Goal: Task Accomplishment & Management: Manage account settings

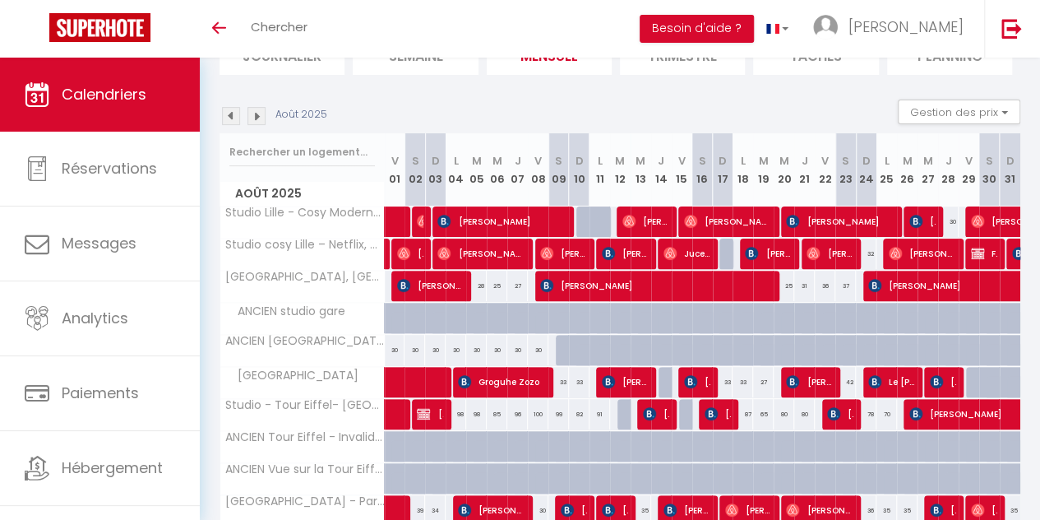
scroll to position [117, 0]
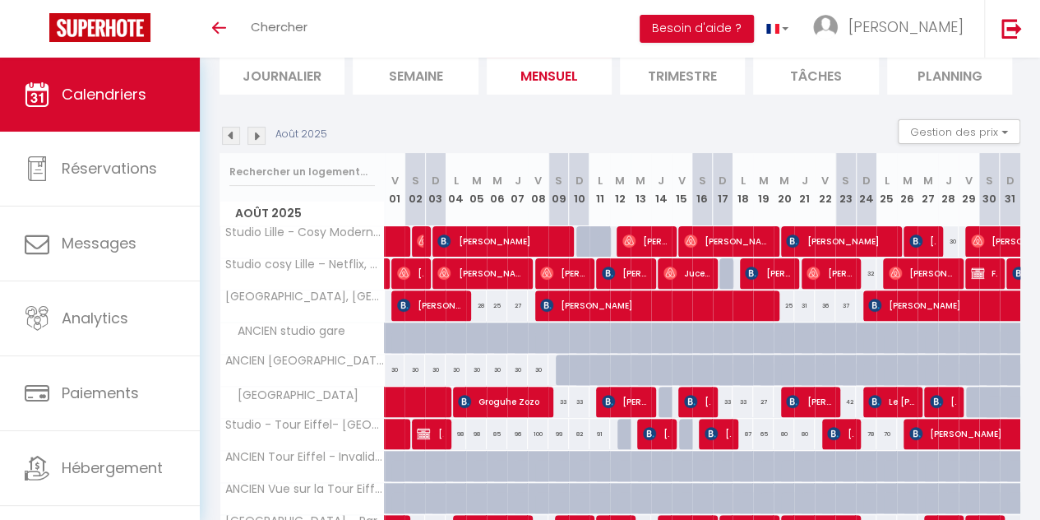
click at [258, 136] on img at bounding box center [256, 136] width 18 height 18
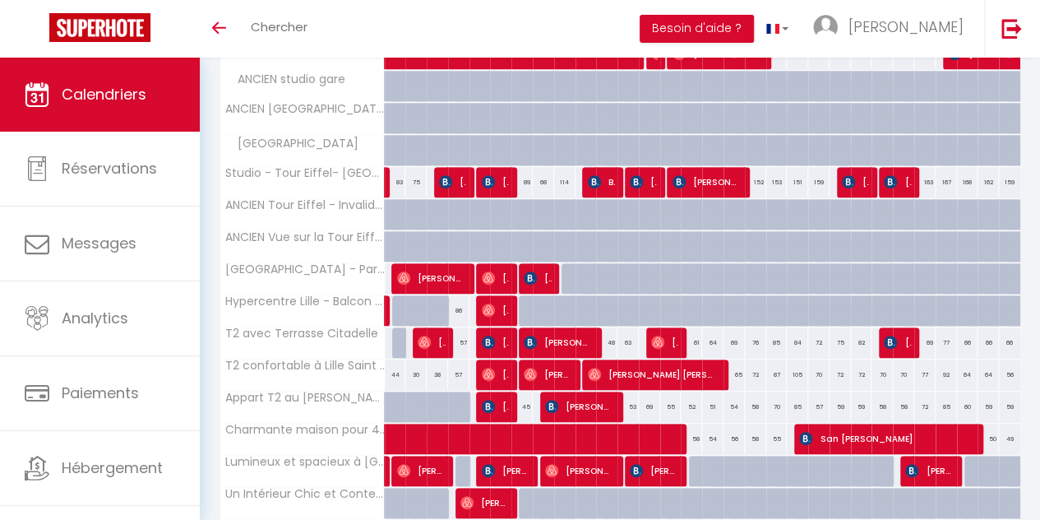
scroll to position [368, 0]
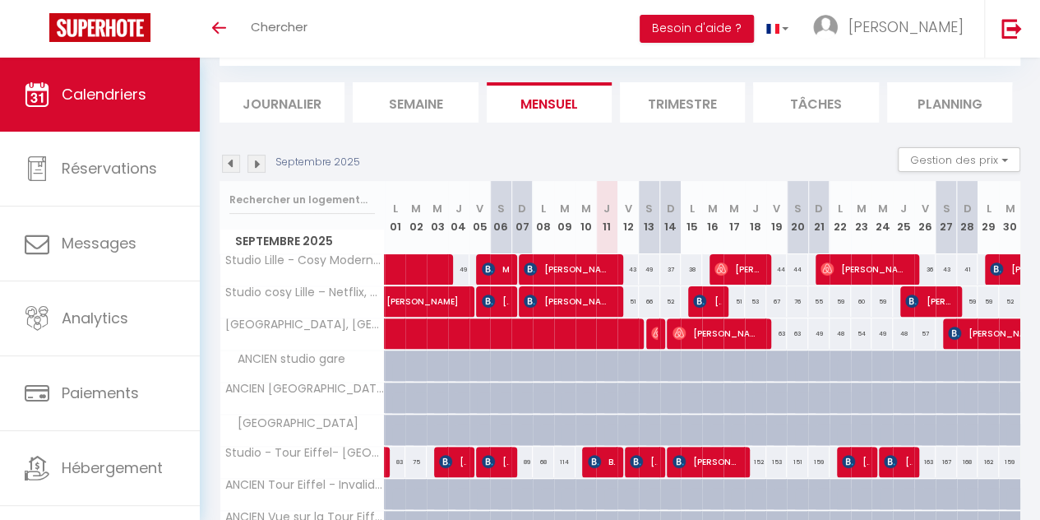
click at [261, 155] on img at bounding box center [256, 164] width 18 height 18
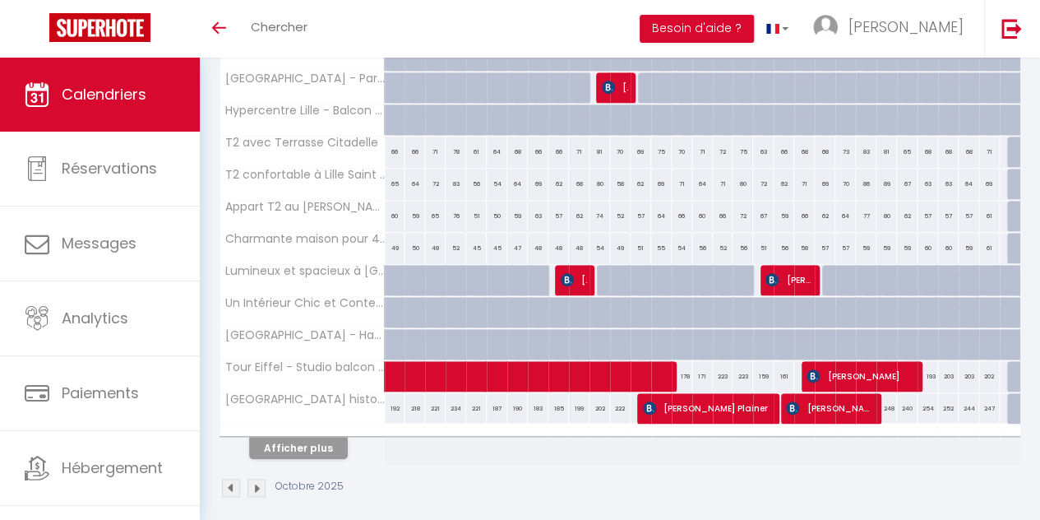
scroll to position [561, 0]
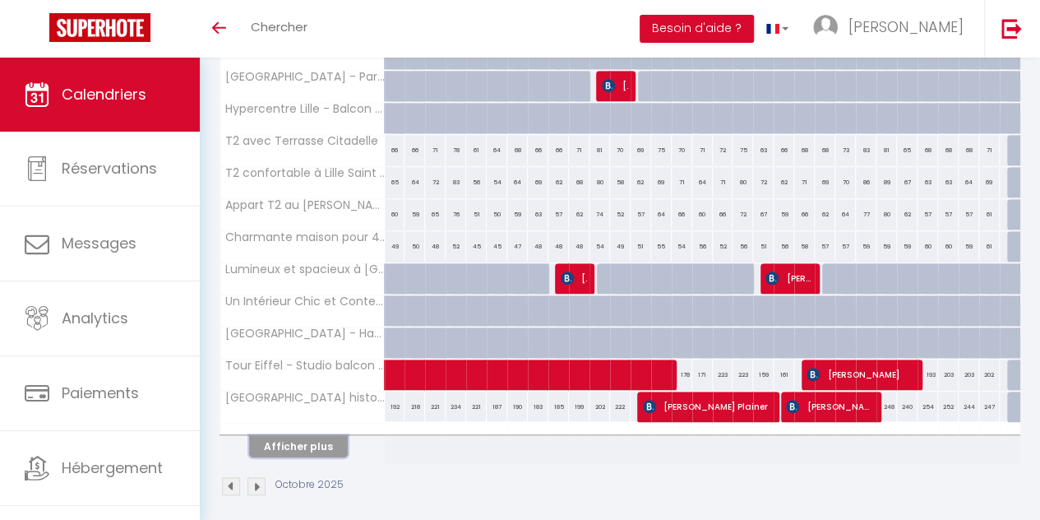
click at [312, 439] on button "Afficher plus" at bounding box center [298, 446] width 99 height 22
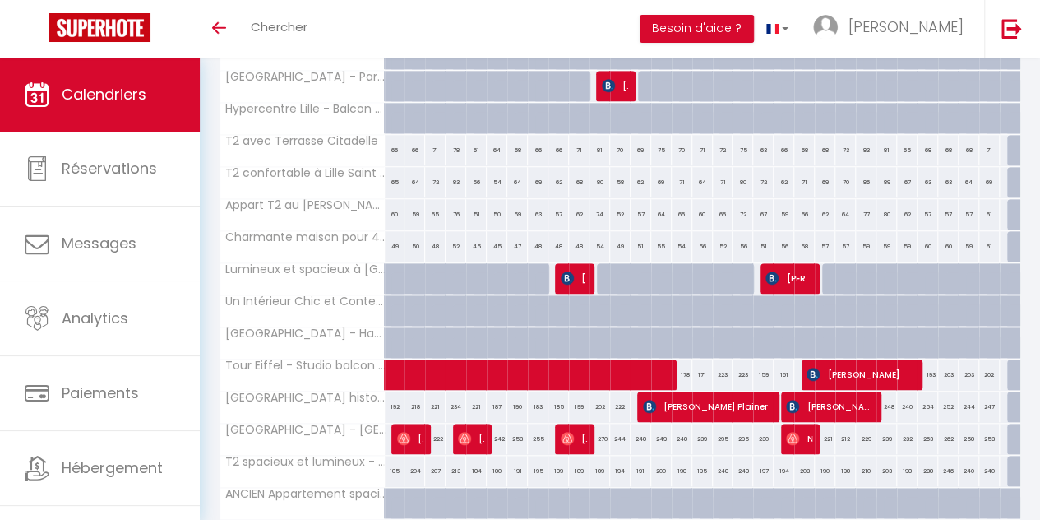
scroll to position [0, 0]
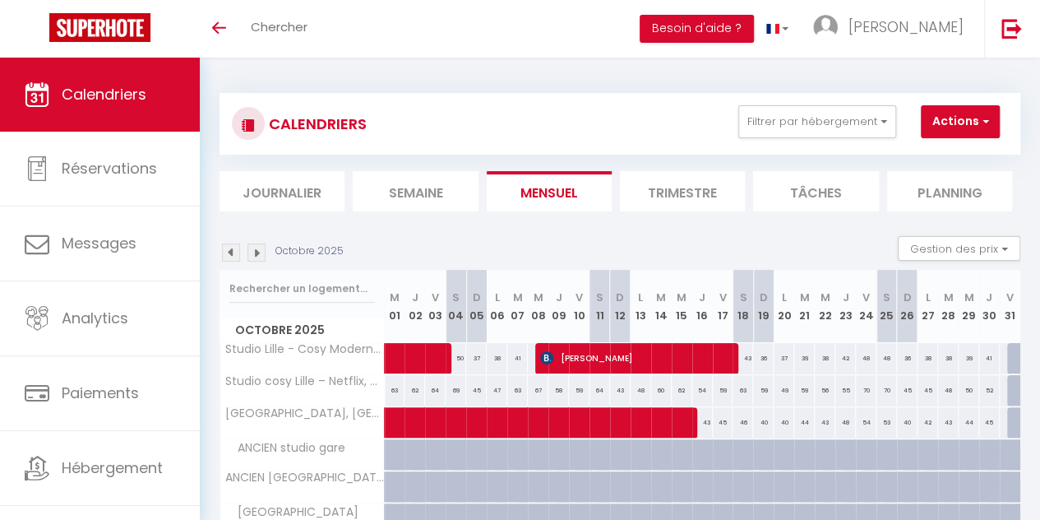
click at [227, 256] on img at bounding box center [231, 252] width 18 height 18
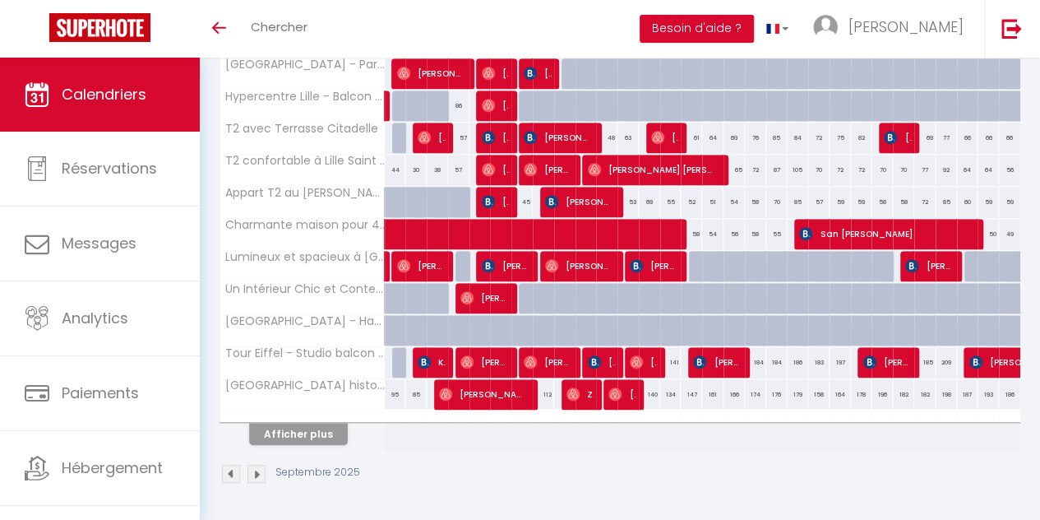
scroll to position [578, 0]
click at [322, 423] on button "Afficher plus" at bounding box center [298, 434] width 99 height 22
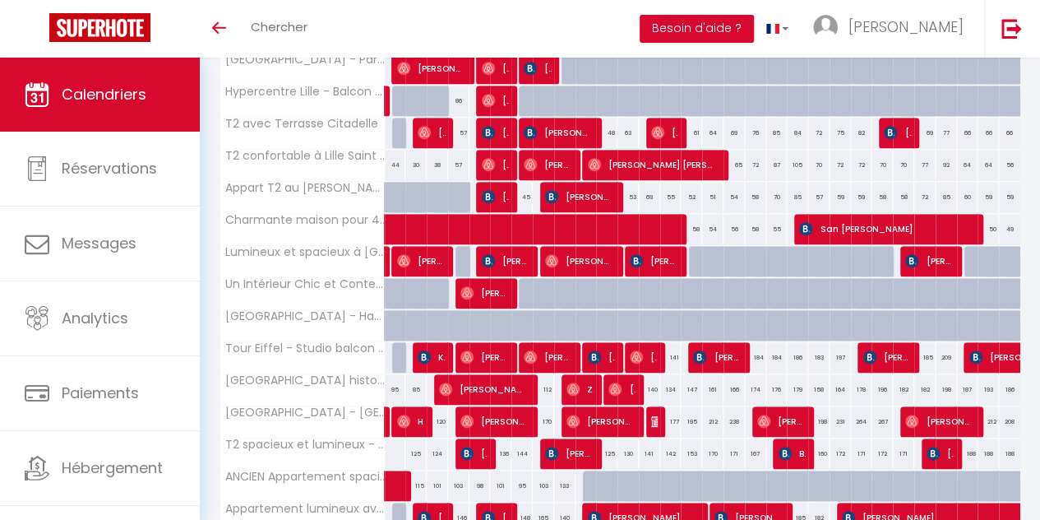
scroll to position [0, 0]
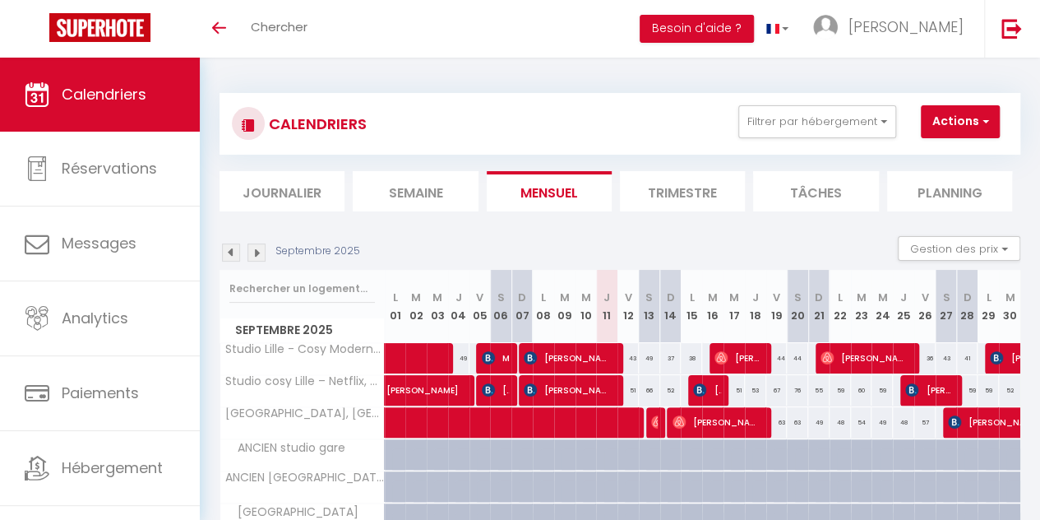
click at [230, 256] on img at bounding box center [231, 252] width 18 height 18
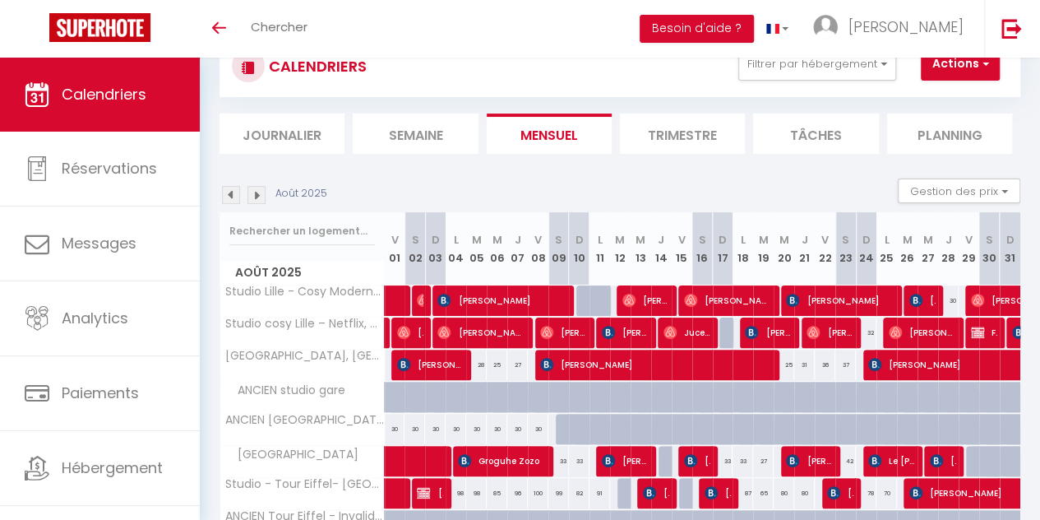
scroll to position [578, 0]
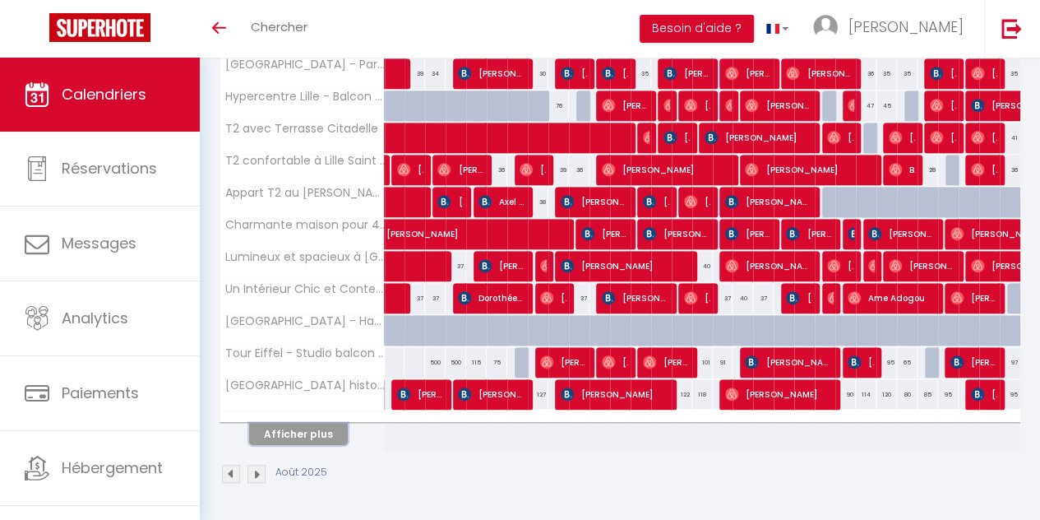
click at [319, 427] on button "Afficher plus" at bounding box center [298, 434] width 99 height 22
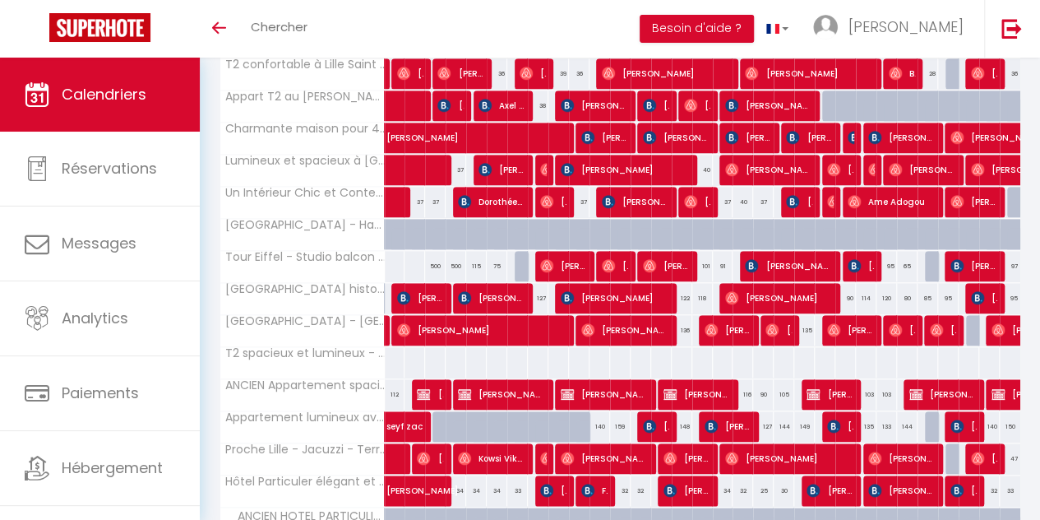
scroll to position [712, 0]
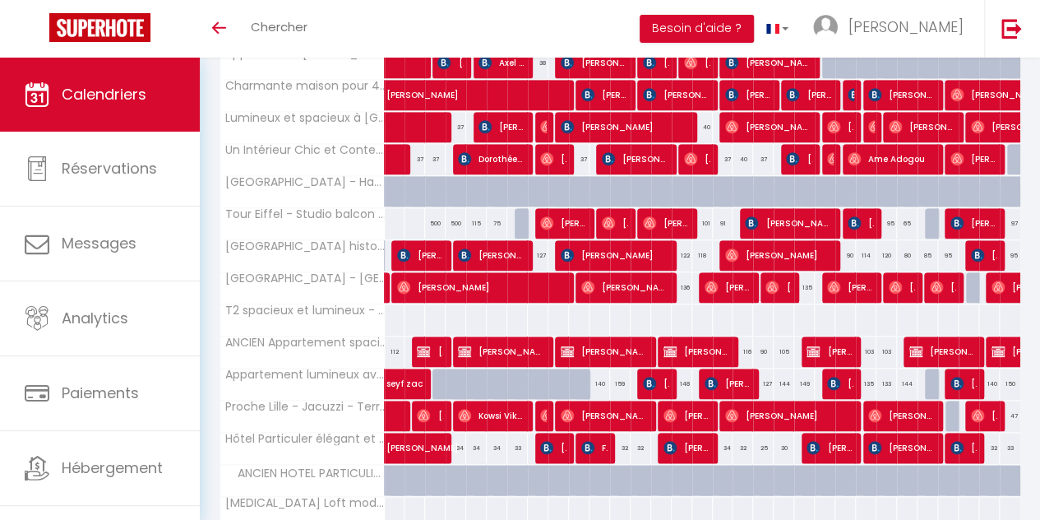
click at [999, 258] on div "95" at bounding box center [1009, 255] width 21 height 30
type input "95"
type input "Dim 31 Août 2025"
type input "Lun 01 Septembre 2025"
click at [973, 329] on div "Dim 31 Août 2025 < Août 2025 > Dim Lun Mar Mer Jeu Ven Sam 1 2 3 4 5 6 7 8 9 10…" at bounding box center [902, 344] width 275 height 30
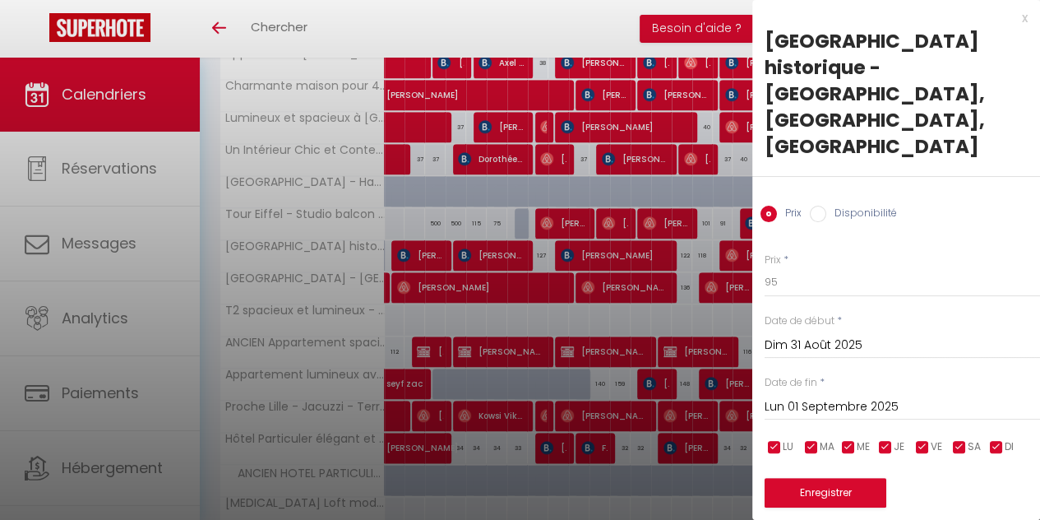
click at [699, 261] on div at bounding box center [520, 260] width 1040 height 520
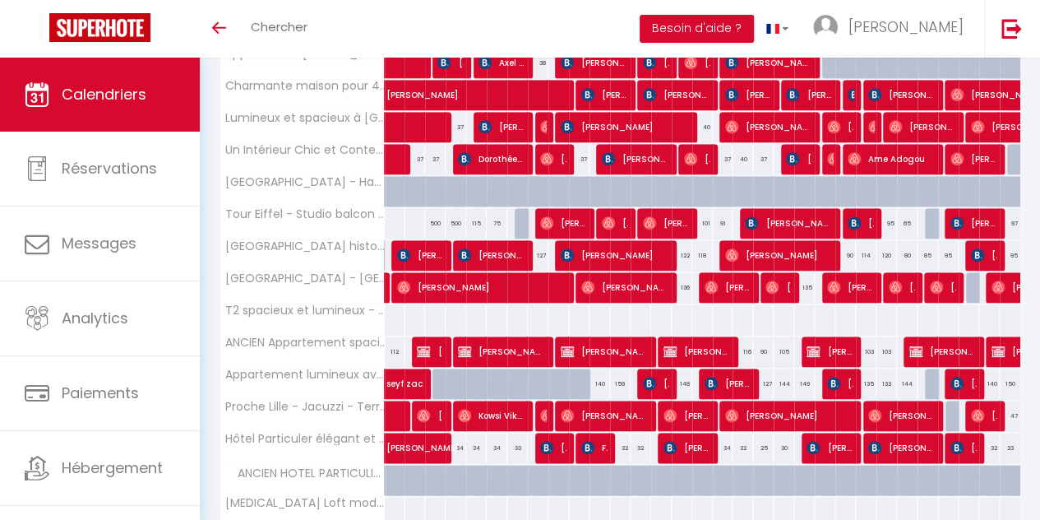
click at [672, 240] on div "122" at bounding box center [682, 255] width 21 height 30
type input "122"
type input "Ven 15 Août 2025"
type input "[PERSON_NAME] 16 Août 2025"
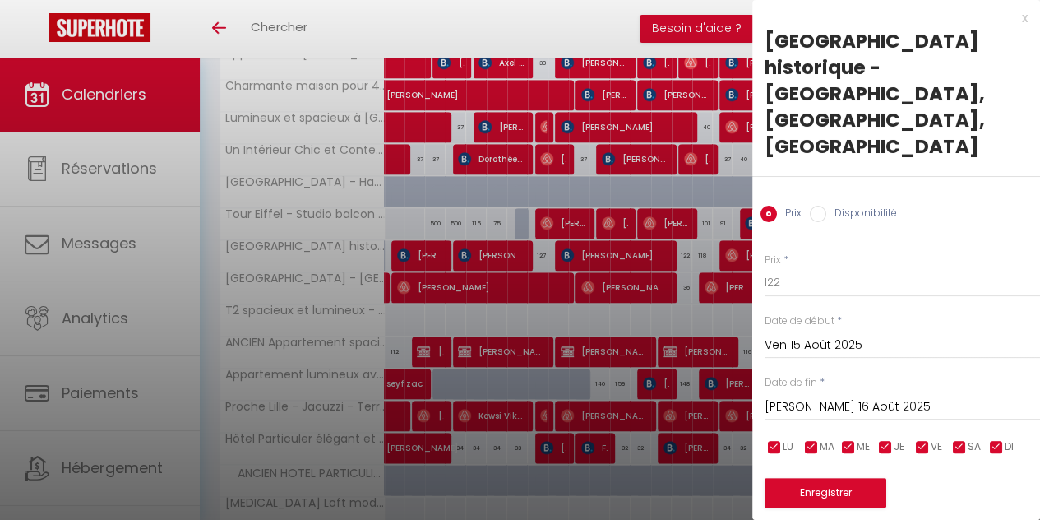
click at [600, 247] on div at bounding box center [520, 260] width 1040 height 520
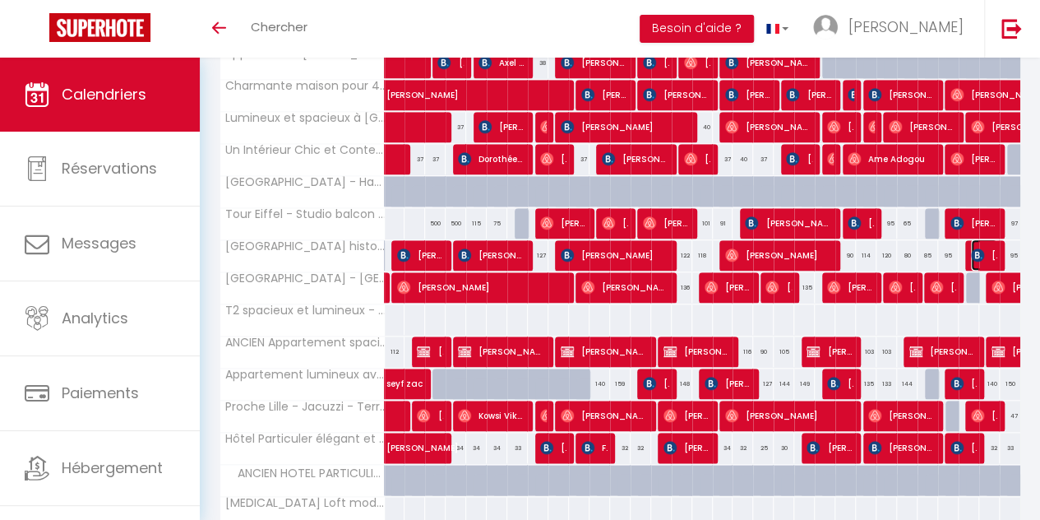
click at [971, 241] on span "[PERSON_NAME]" at bounding box center [984, 254] width 26 height 31
select select "OK"
select select "KO"
select select "0"
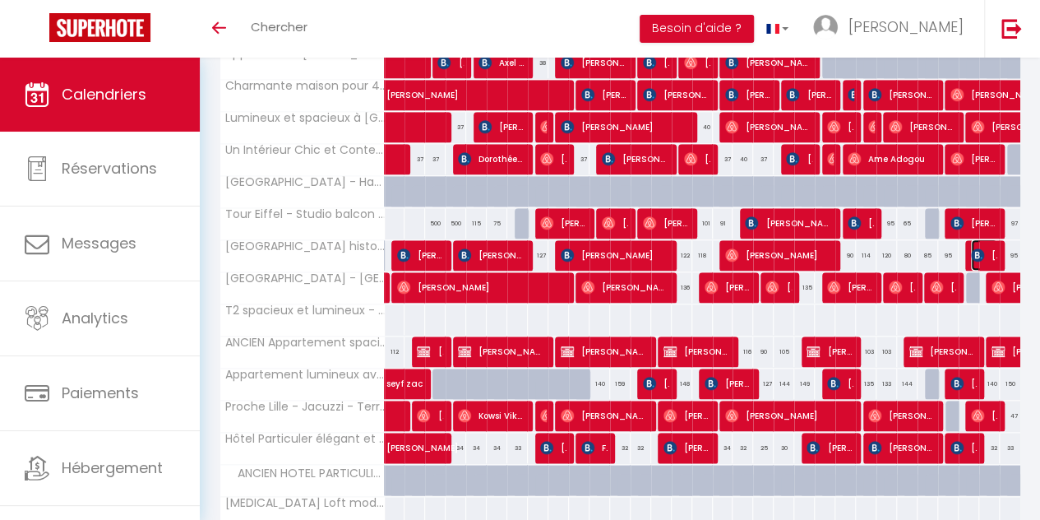
select select "1"
select select
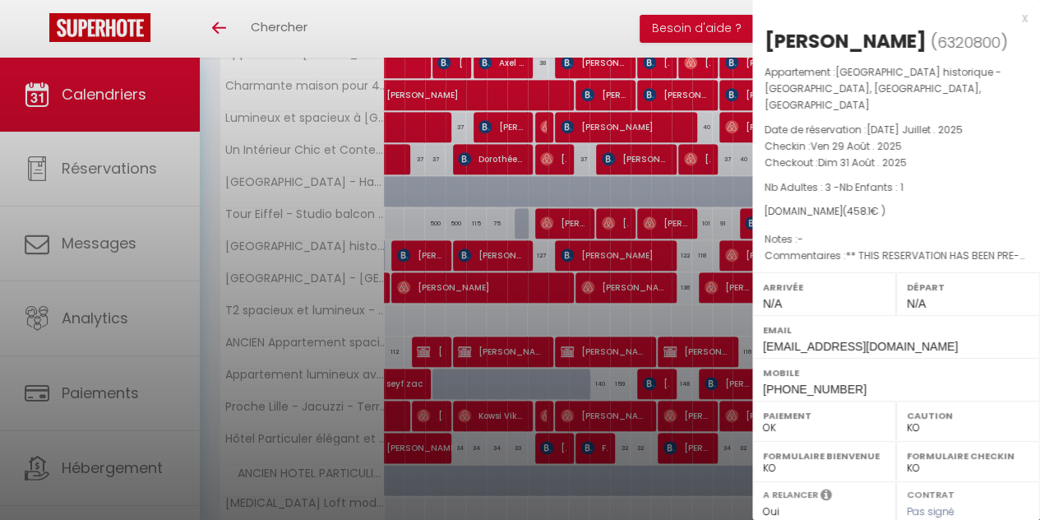
select select "37870"
click at [575, 234] on div at bounding box center [520, 260] width 1040 height 520
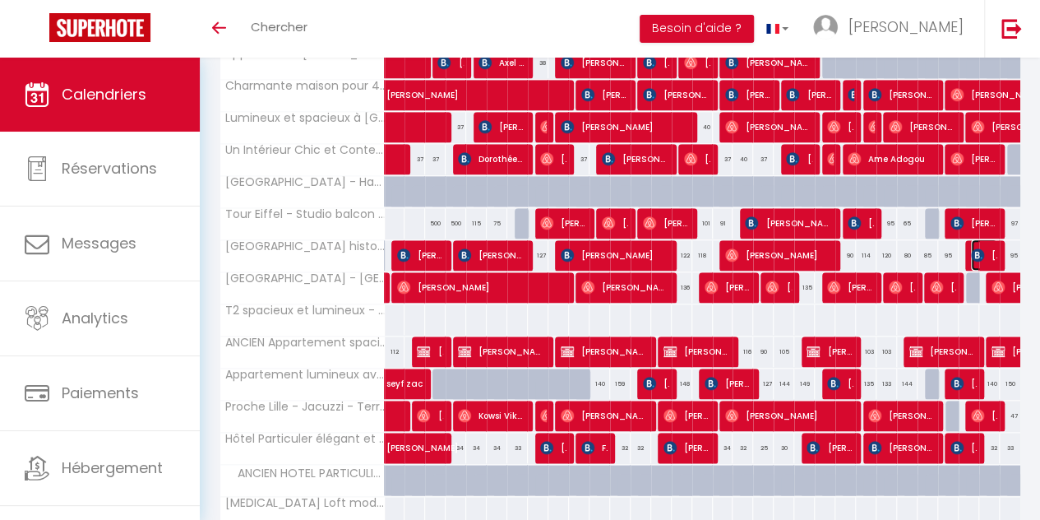
click at [973, 244] on span "[PERSON_NAME]" at bounding box center [984, 254] width 26 height 31
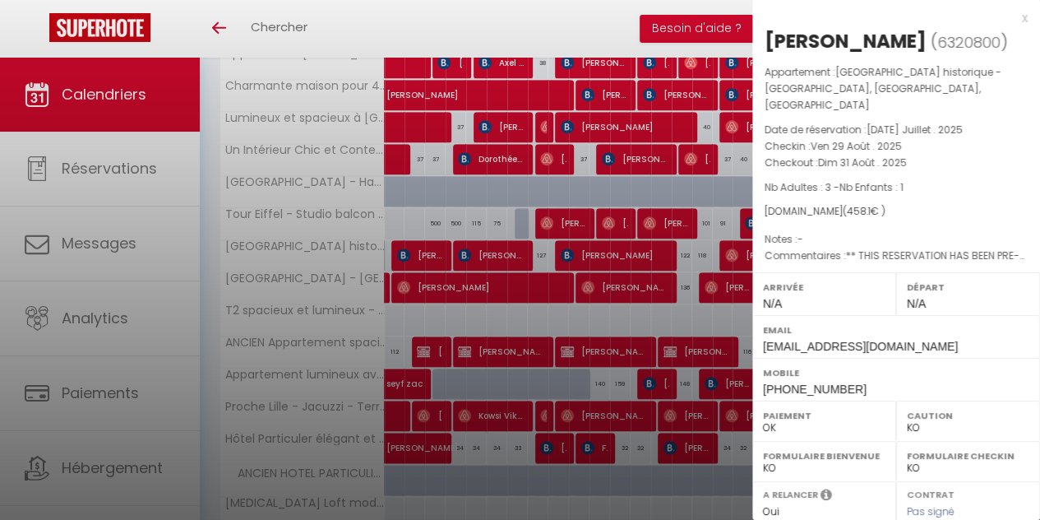
click at [529, 321] on div at bounding box center [520, 260] width 1040 height 520
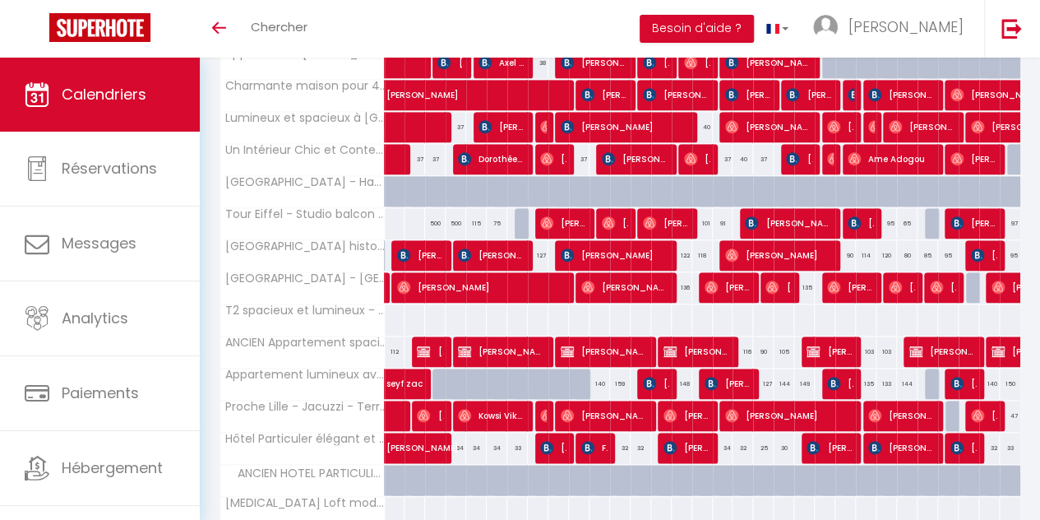
scroll to position [0, 0]
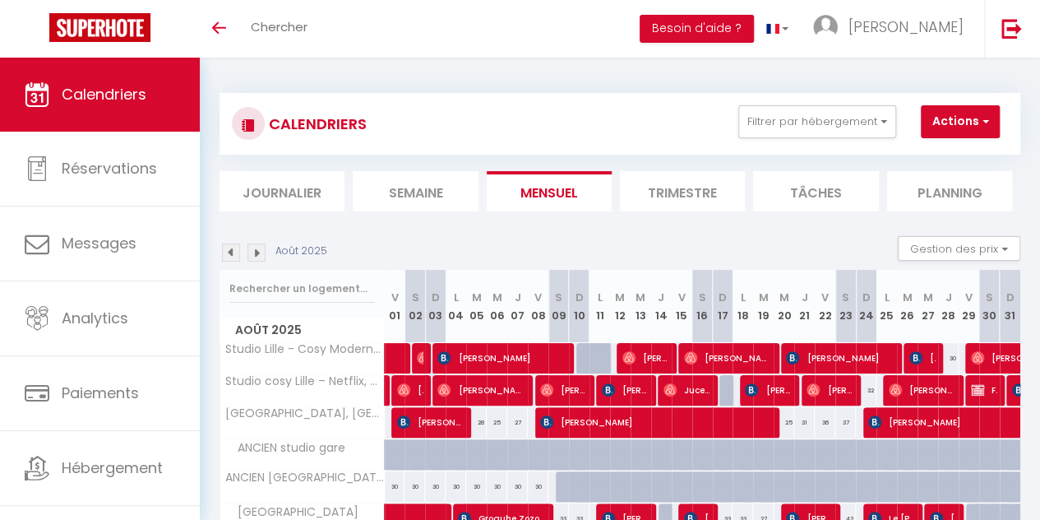
click at [261, 251] on img at bounding box center [256, 252] width 18 height 18
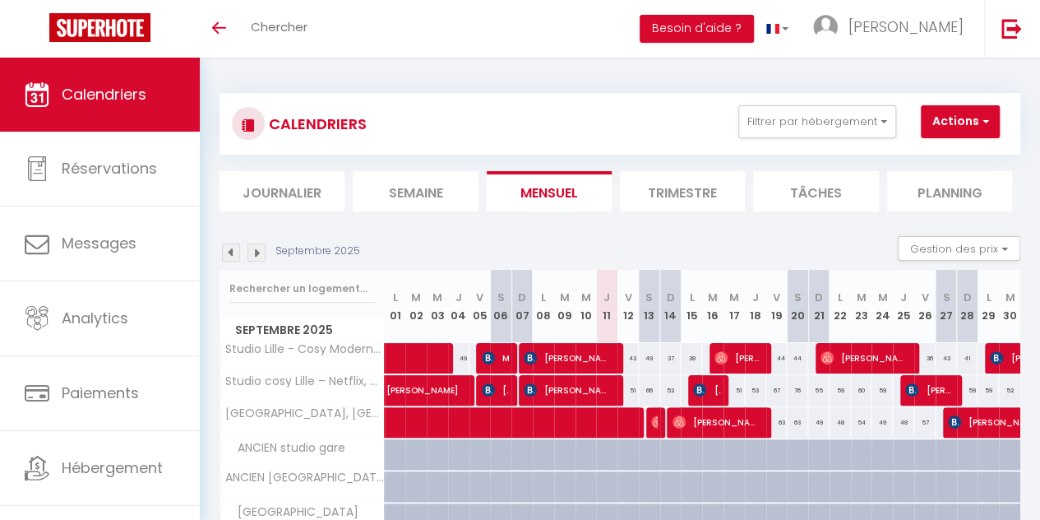
scroll to position [578, 0]
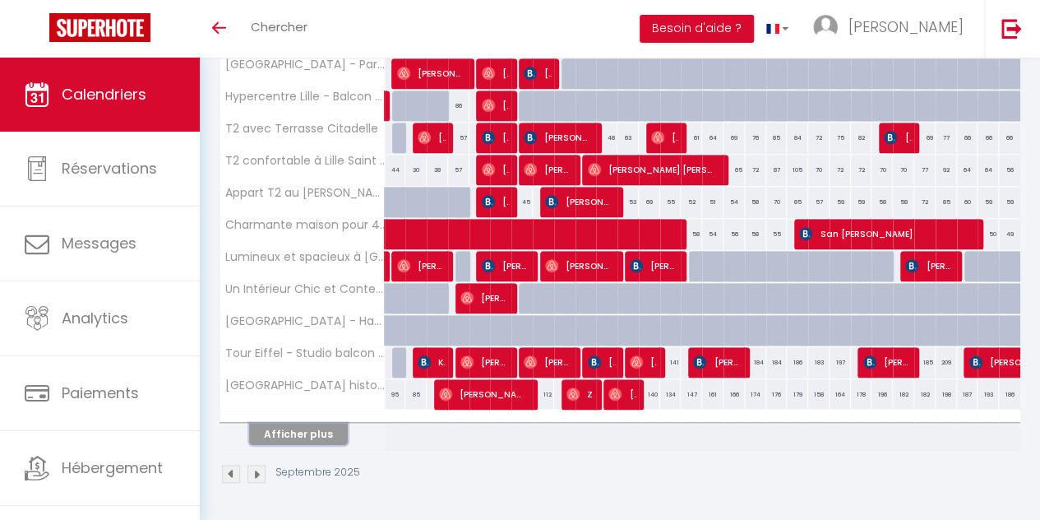
click at [312, 423] on button "Afficher plus" at bounding box center [298, 434] width 99 height 22
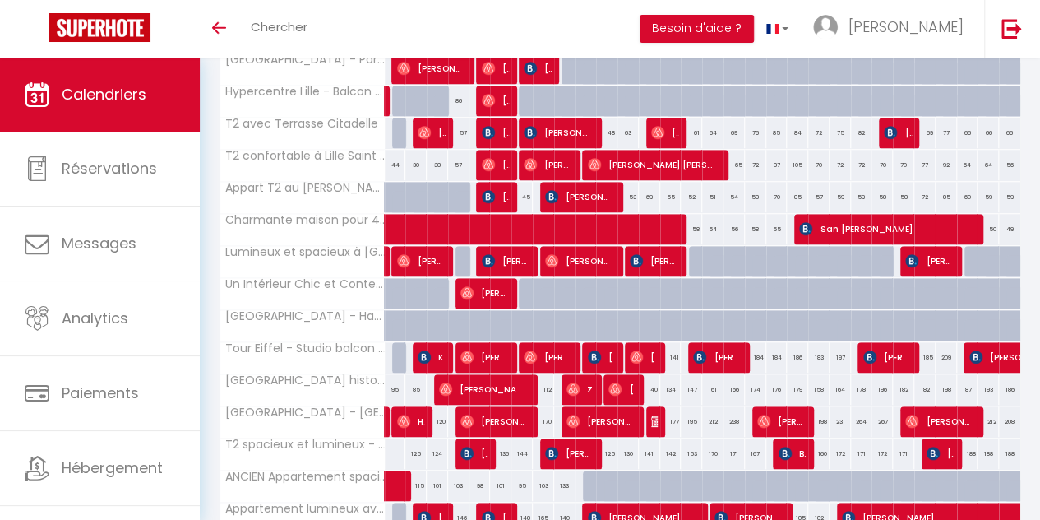
scroll to position [0, 0]
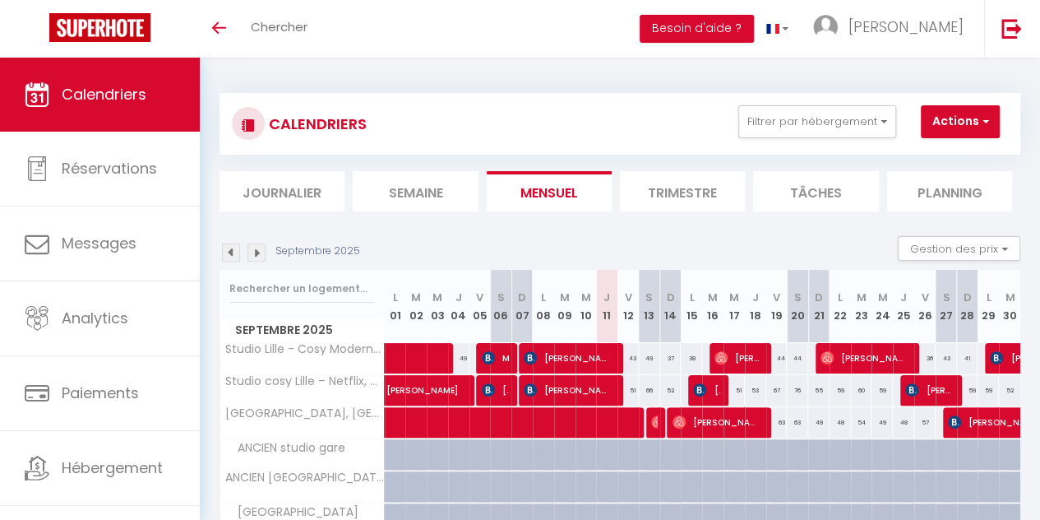
click at [234, 256] on img at bounding box center [231, 252] width 18 height 18
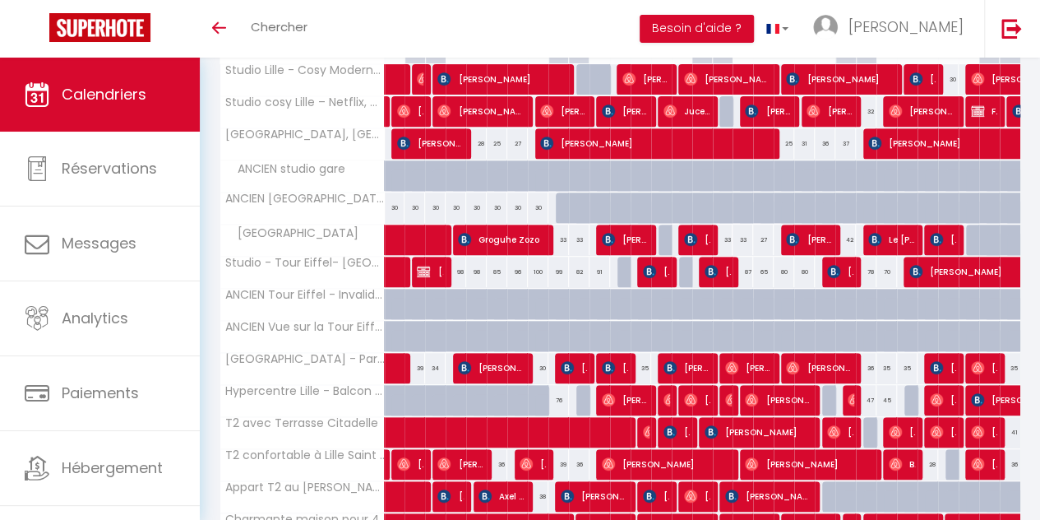
scroll to position [578, 0]
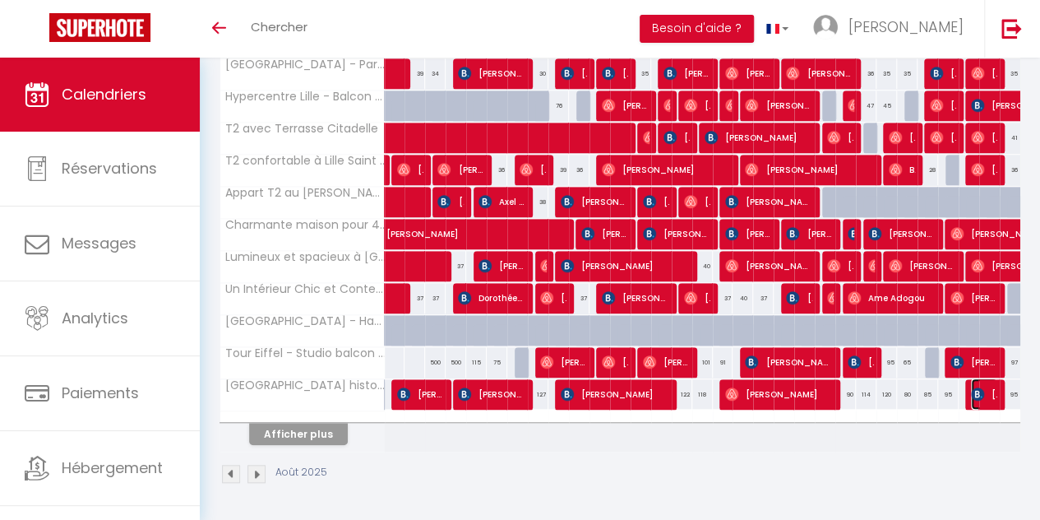
click at [978, 385] on span "[PERSON_NAME]" at bounding box center [984, 393] width 26 height 31
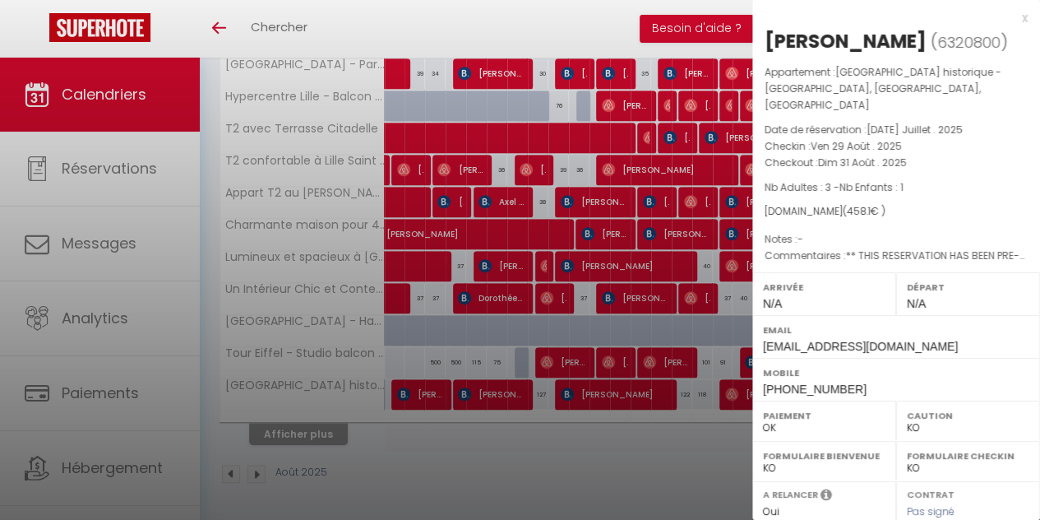
click at [607, 422] on div at bounding box center [520, 260] width 1040 height 520
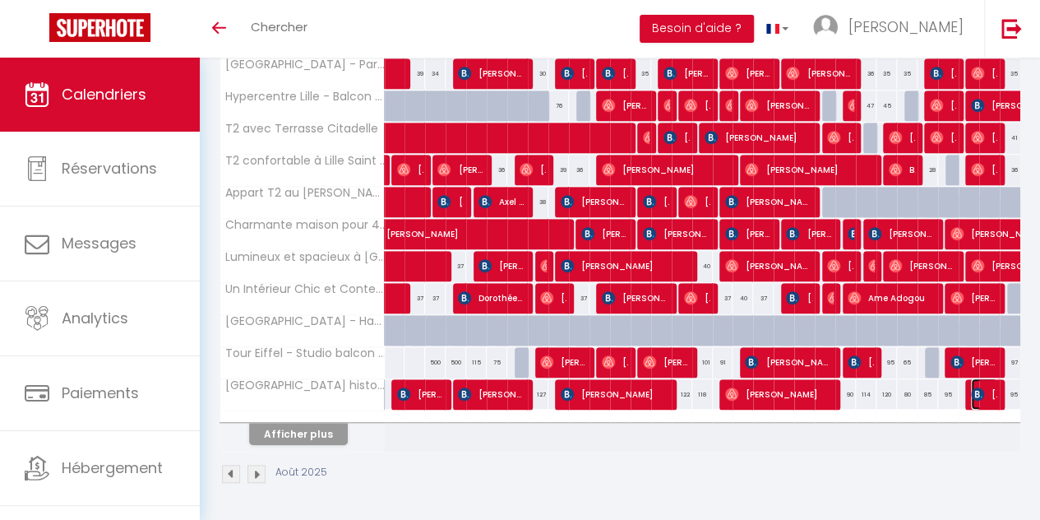
click at [976, 378] on span "[PERSON_NAME]" at bounding box center [984, 393] width 26 height 31
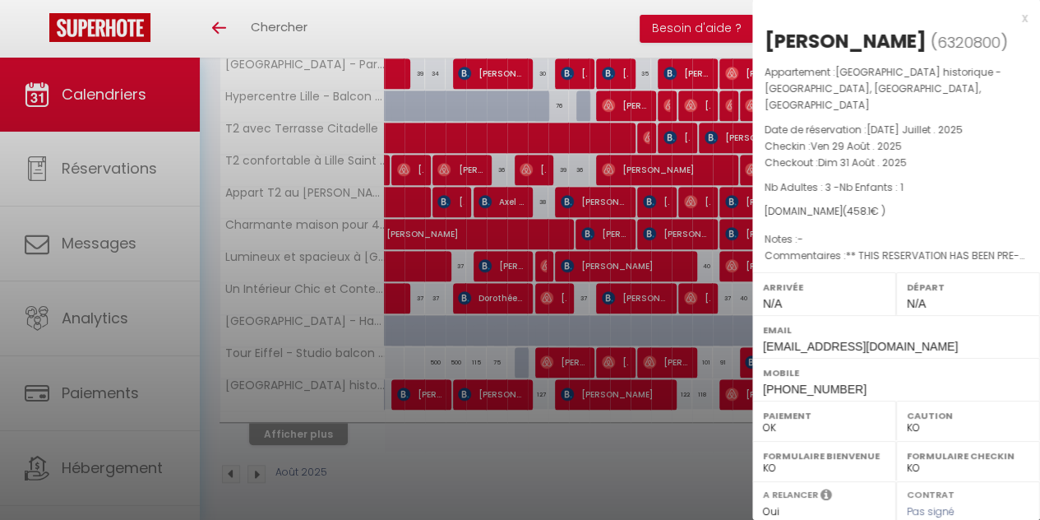
click at [976, 378] on label "Mobile" at bounding box center [896, 372] width 266 height 16
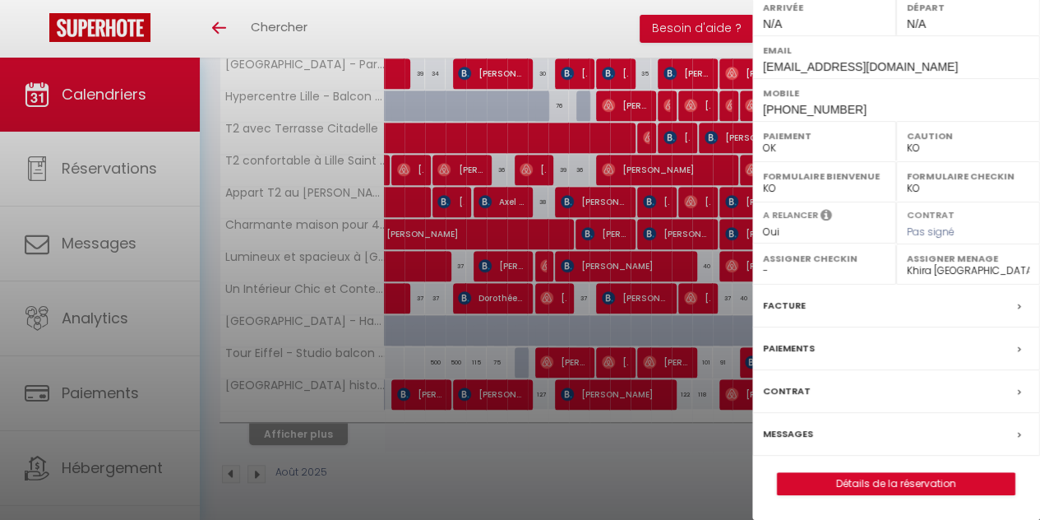
click at [641, 211] on div at bounding box center [520, 260] width 1040 height 520
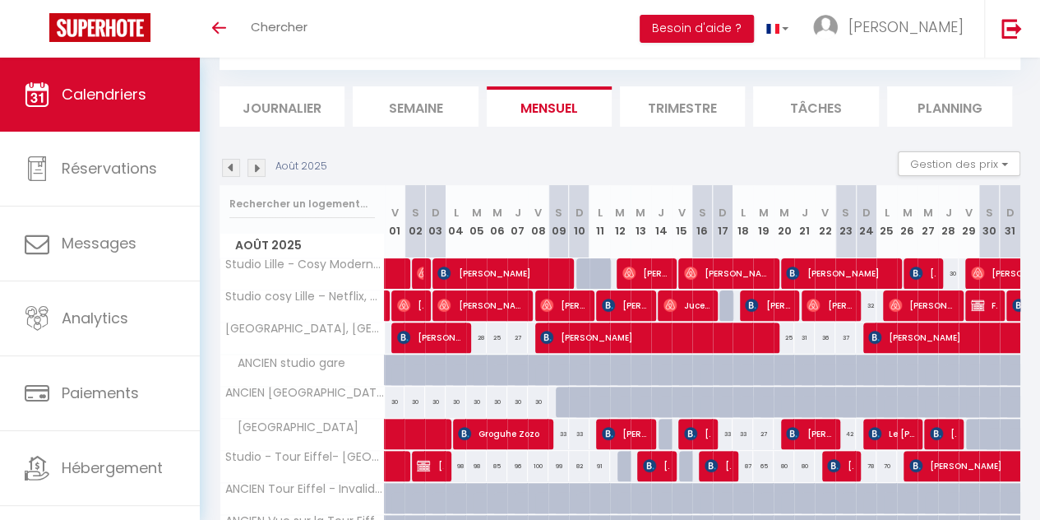
scroll to position [0, 0]
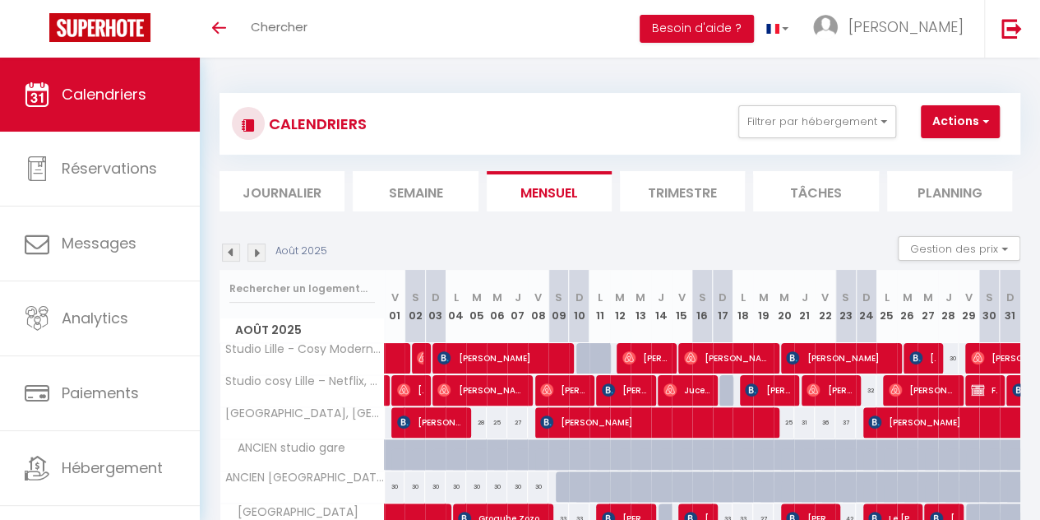
click at [260, 257] on img at bounding box center [256, 252] width 18 height 18
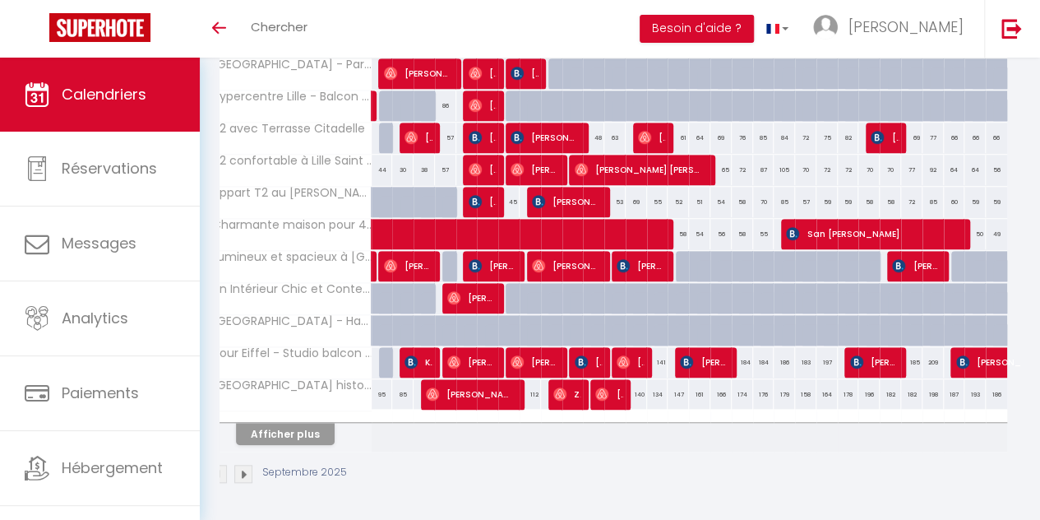
scroll to position [576, 0]
click at [279, 428] on button "Afficher plus" at bounding box center [285, 434] width 99 height 22
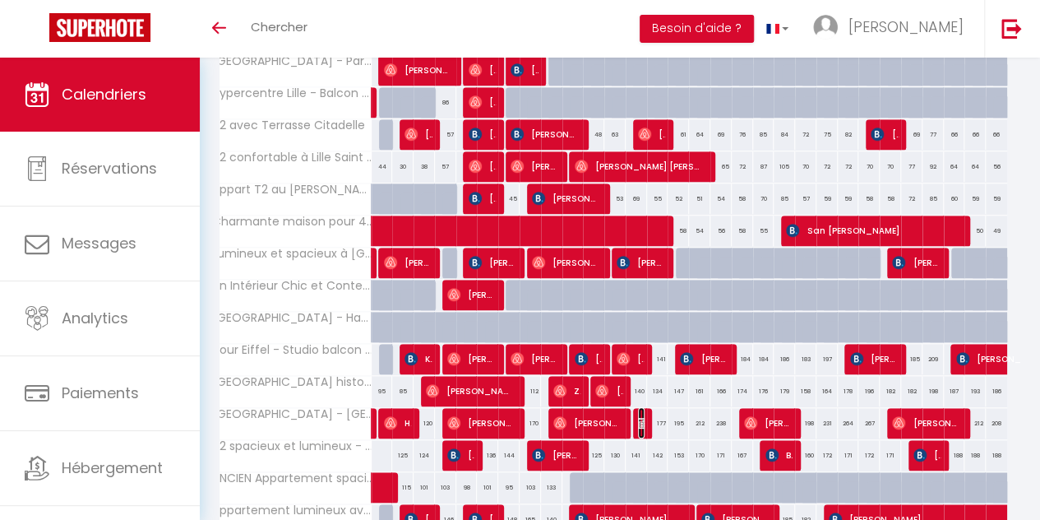
click at [638, 416] on img at bounding box center [644, 422] width 13 height 13
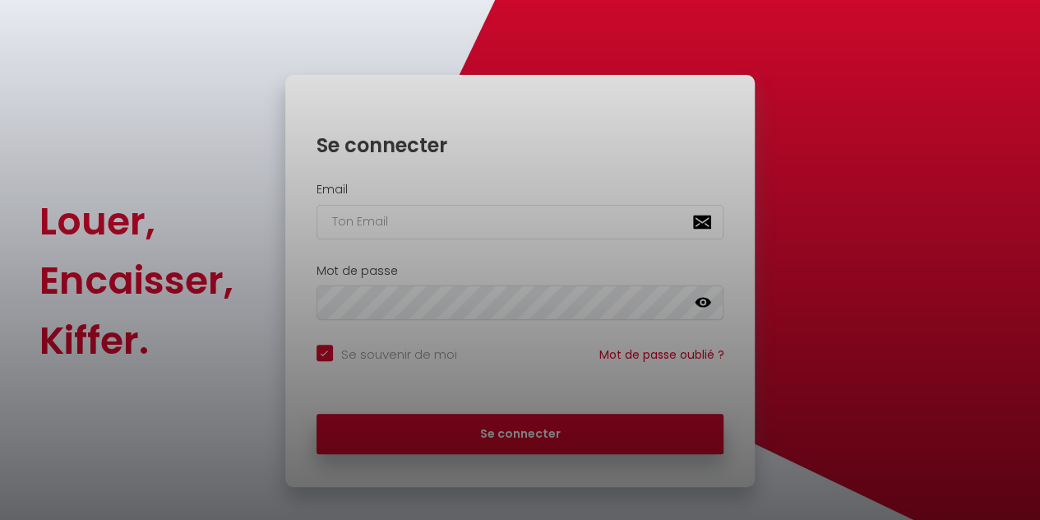
checkbox input "true"
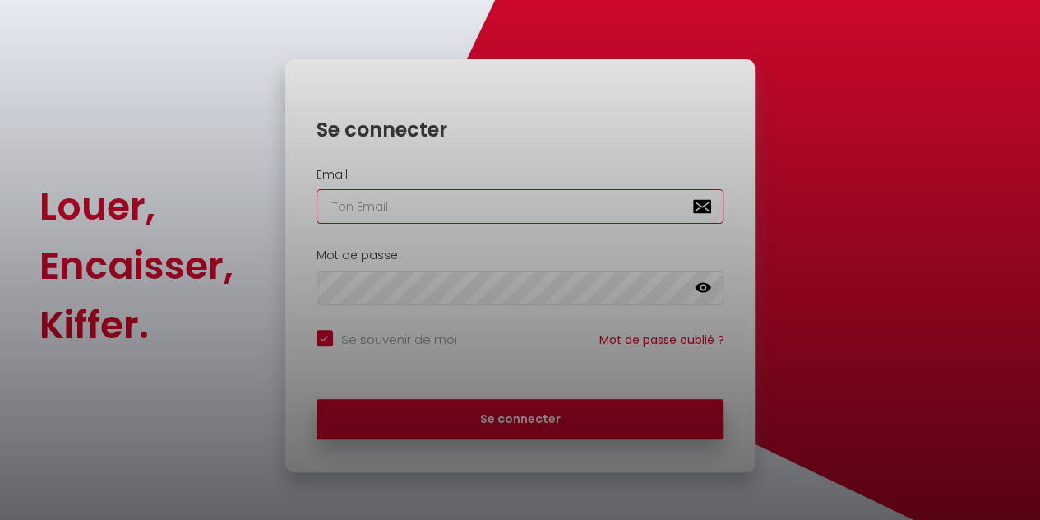
type input "[EMAIL_ADDRESS][DOMAIN_NAME]"
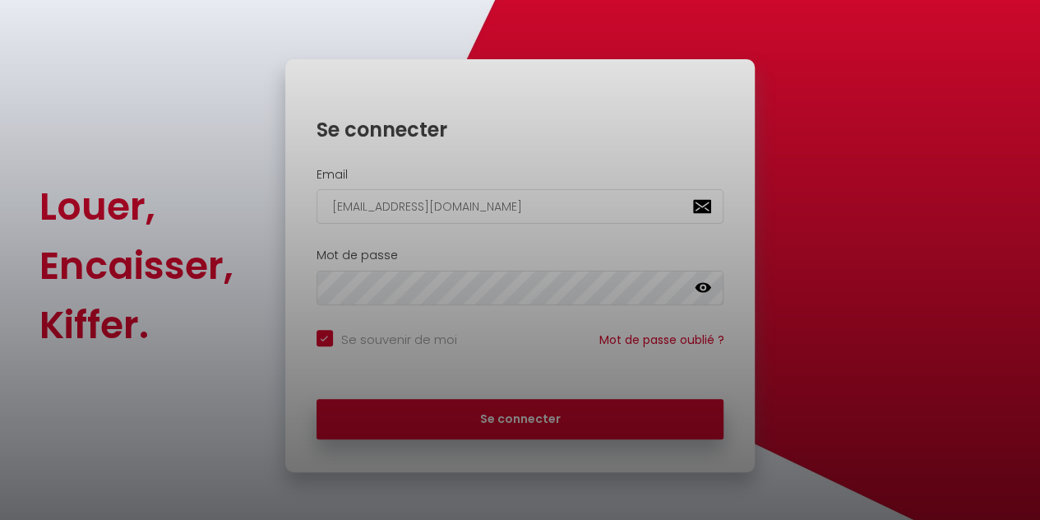
checkbox input "true"
click at [462, 409] on div at bounding box center [520, 260] width 1040 height 520
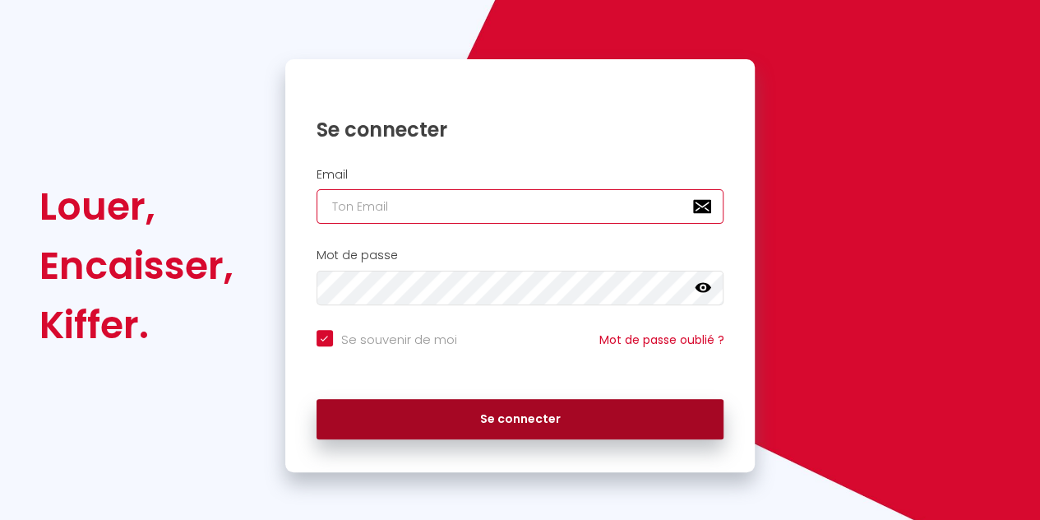
type input "[EMAIL_ADDRESS][DOMAIN_NAME]"
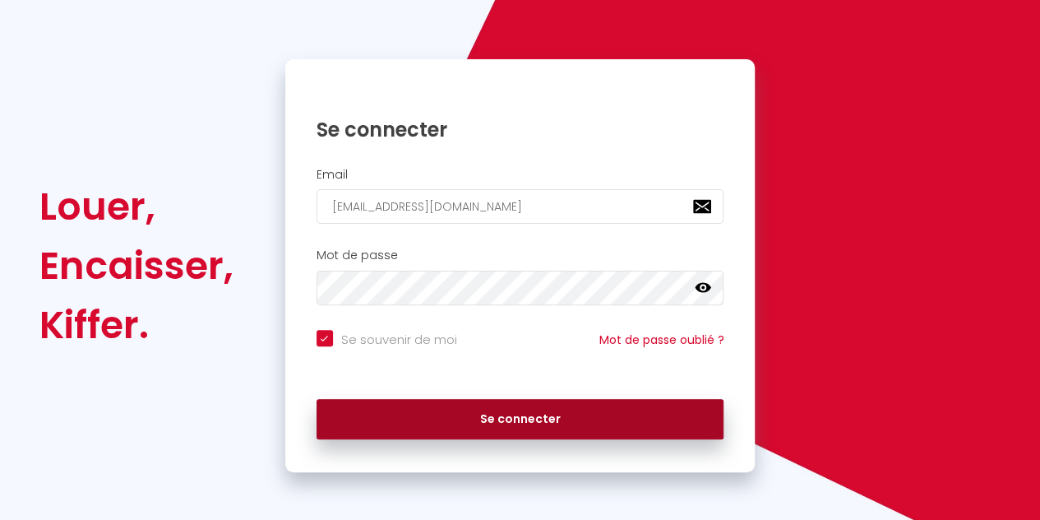
click at [469, 414] on button "Se connecter" at bounding box center [520, 419] width 408 height 41
checkbox input "true"
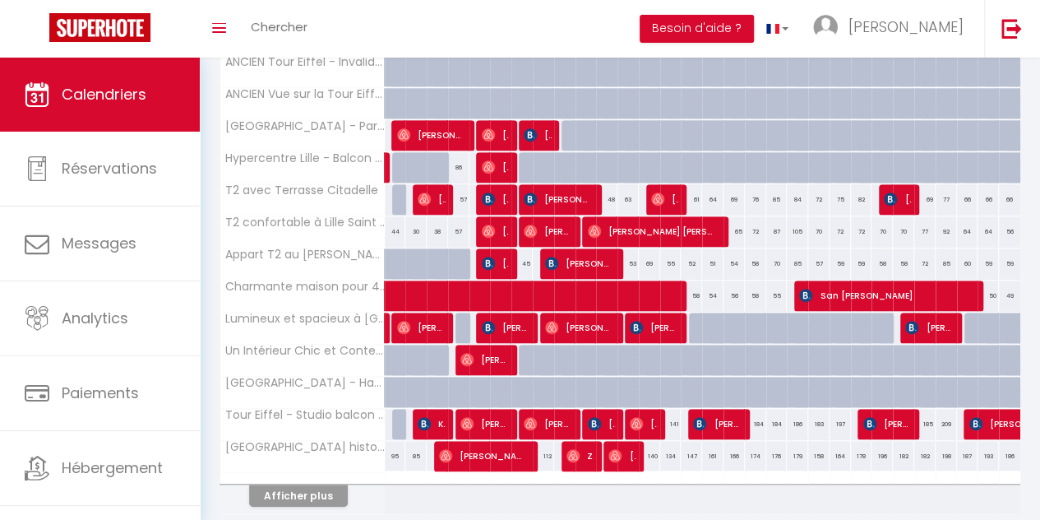
click at [330, 476] on div at bounding box center [302, 478] width 164 height 11
click at [326, 490] on button "Afficher plus" at bounding box center [298, 495] width 99 height 22
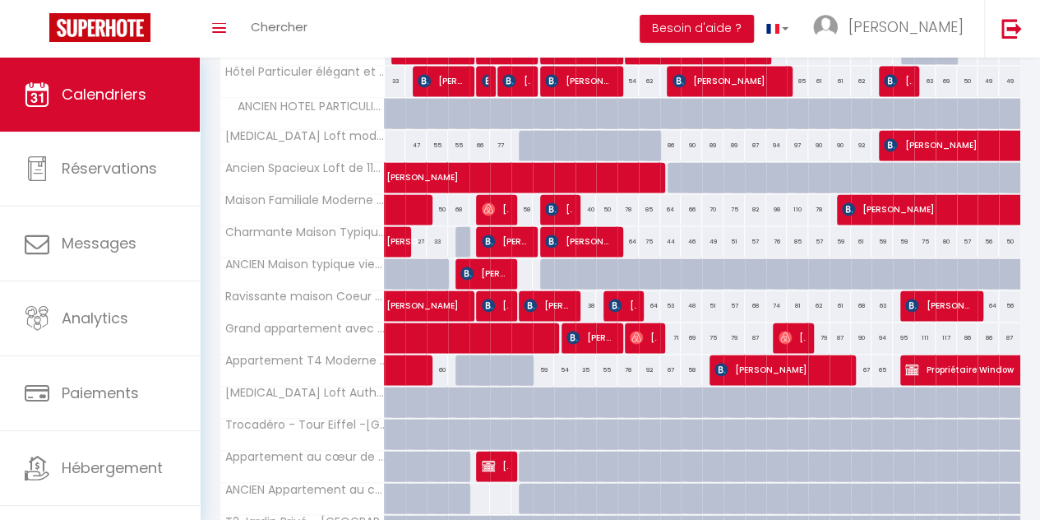
scroll to position [894, 0]
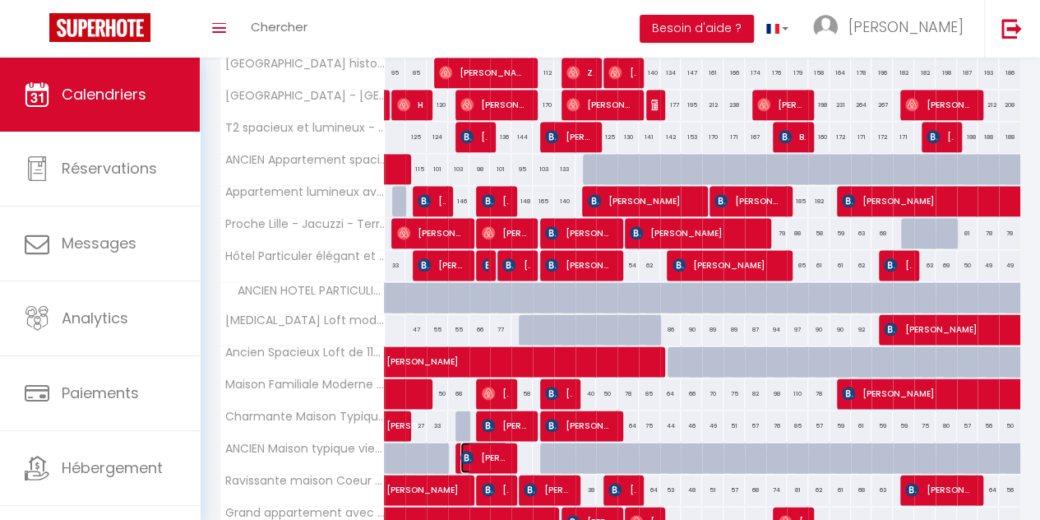
click at [497, 446] on span "[PERSON_NAME]-Pooth" at bounding box center [484, 456] width 48 height 31
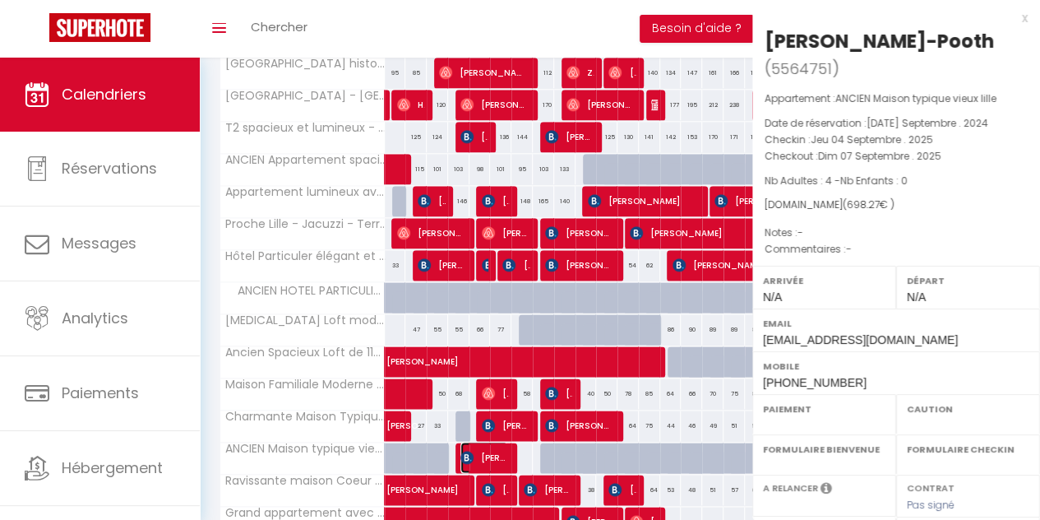
select select "OK"
select select "KO"
select select "0"
select select "1"
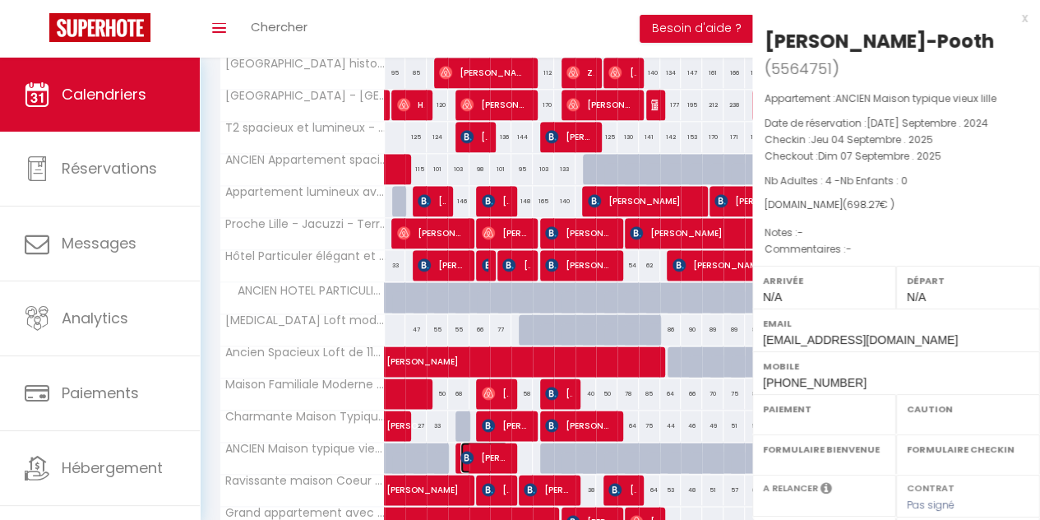
select select
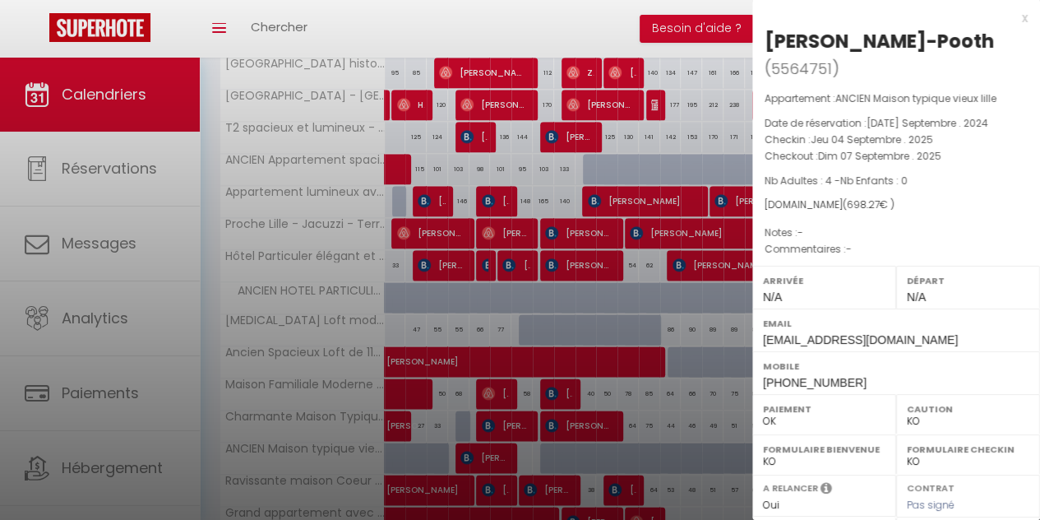
drag, startPoint x: 541, startPoint y: 412, endPoint x: 566, endPoint y: 365, distance: 53.0
click at [541, 411] on div at bounding box center [520, 260] width 1040 height 520
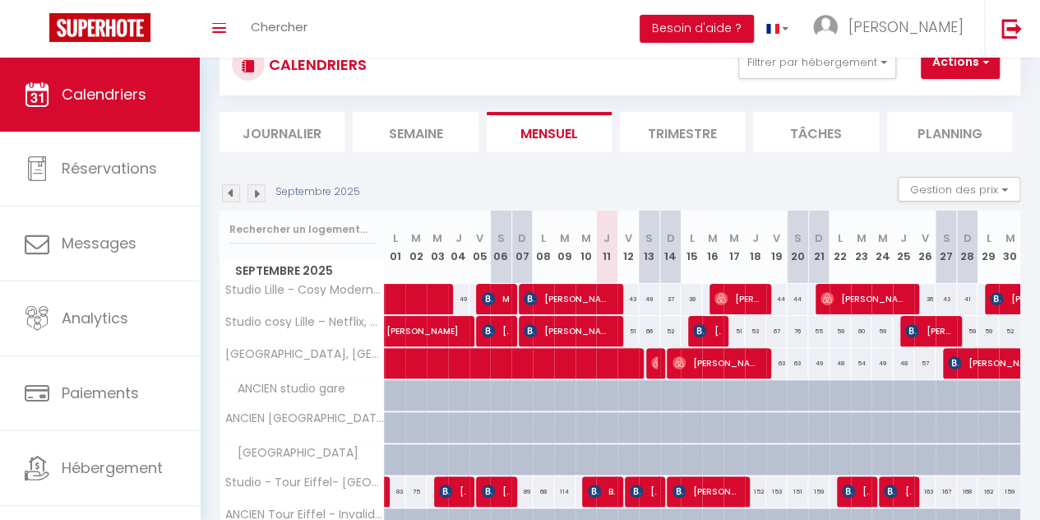
scroll to position [0, 0]
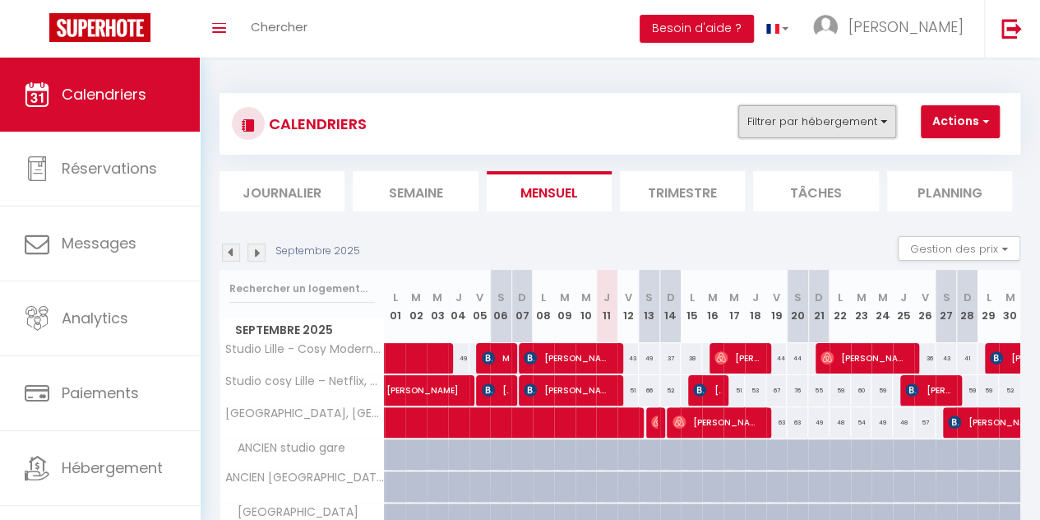
click at [783, 122] on button "Filtrer par hébergement" at bounding box center [817, 121] width 158 height 33
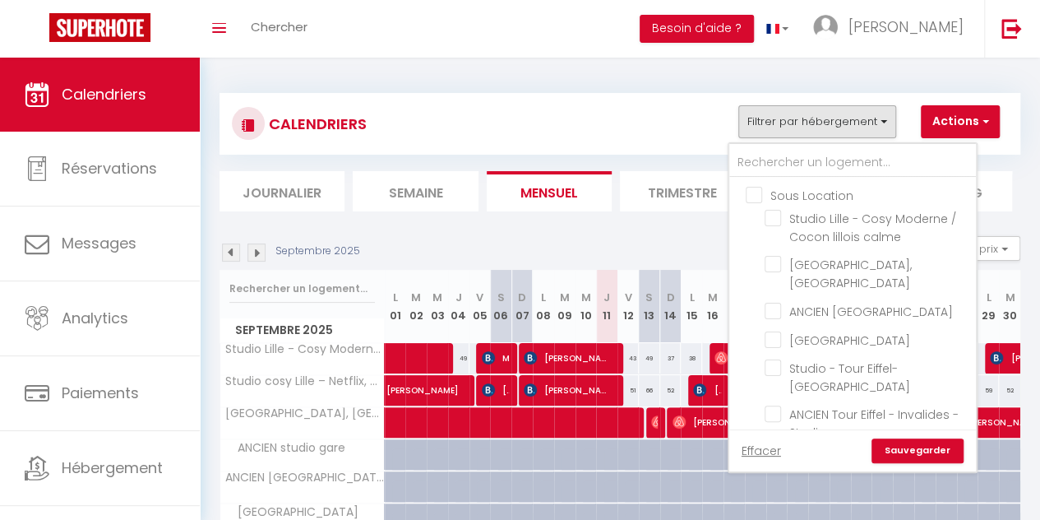
click at [658, 128] on div "CALENDRIERS Filtrer par hébergement Sous Location Studio Lille - Cosy Moderne /…" at bounding box center [620, 123] width 776 height 37
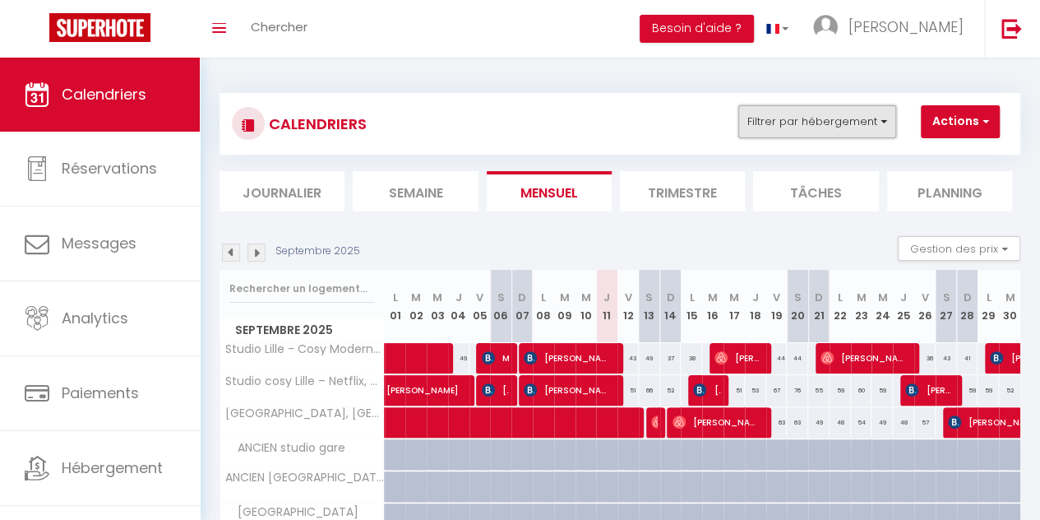
click at [815, 116] on button "Filtrer par hébergement" at bounding box center [817, 121] width 158 height 33
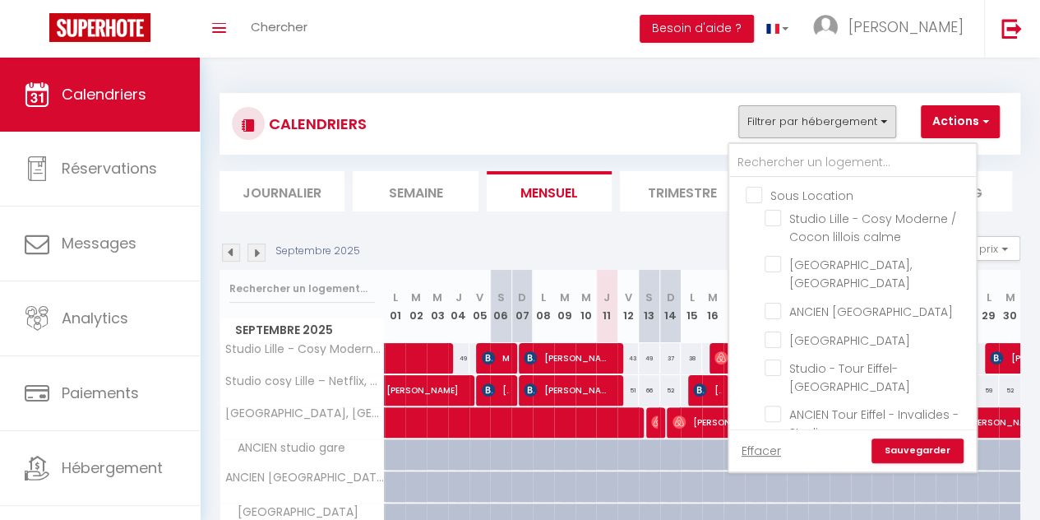
click at [589, 113] on div "CALENDRIERS Filtrer par hébergement Sous Location Studio Lille - Cosy Moderne /…" at bounding box center [620, 123] width 776 height 37
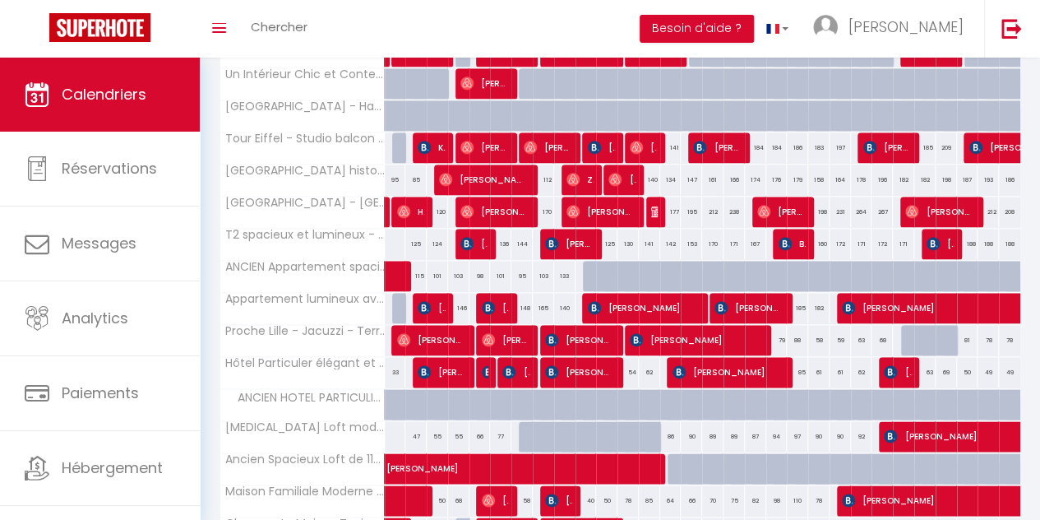
scroll to position [788, 0]
click at [748, 293] on span "[PERSON_NAME]" at bounding box center [748, 307] width 68 height 31
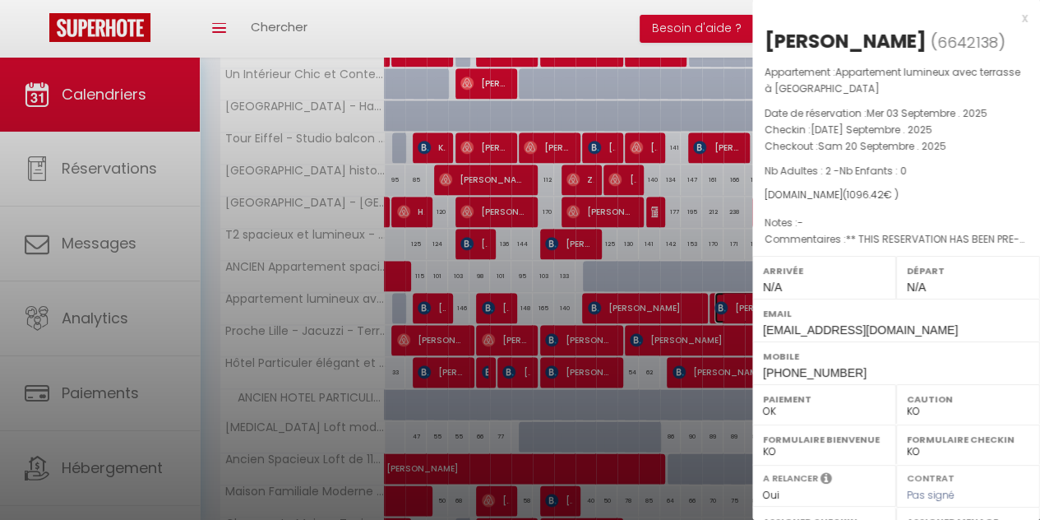
select select "37870"
click at [515, 301] on div at bounding box center [520, 260] width 1040 height 520
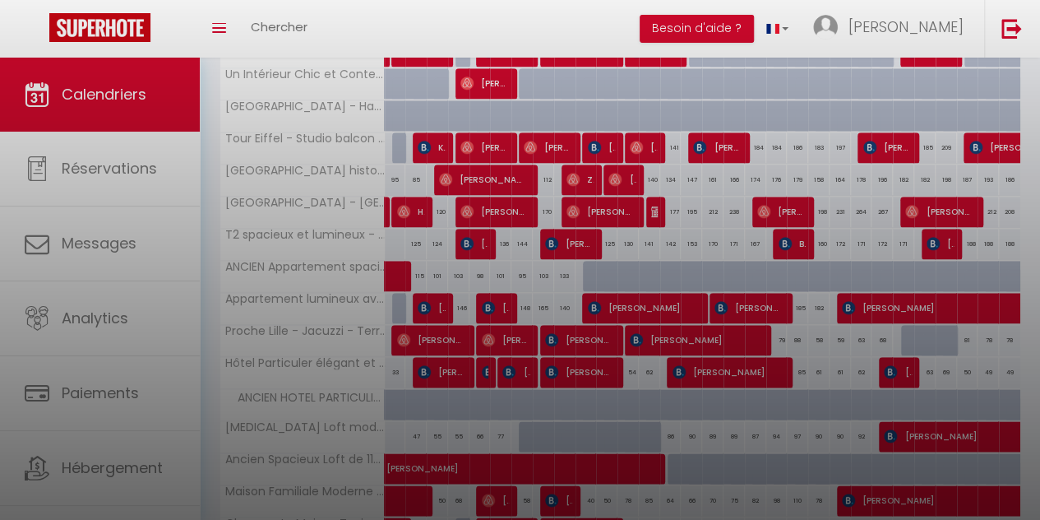
click at [621, 303] on div at bounding box center [520, 260] width 1040 height 520
click at [605, 297] on div at bounding box center [520, 260] width 1040 height 520
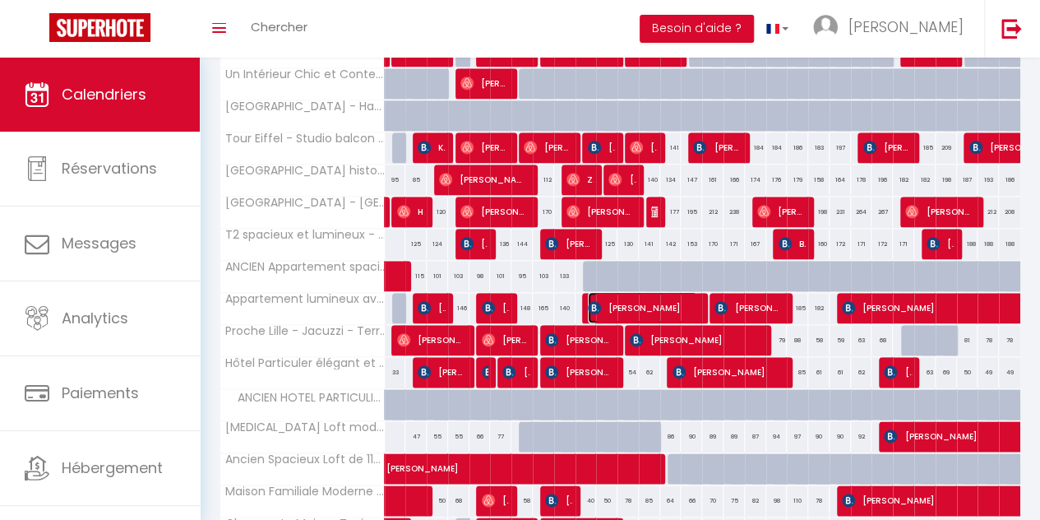
click at [634, 298] on span "[PERSON_NAME]" at bounding box center [642, 307] width 109 height 31
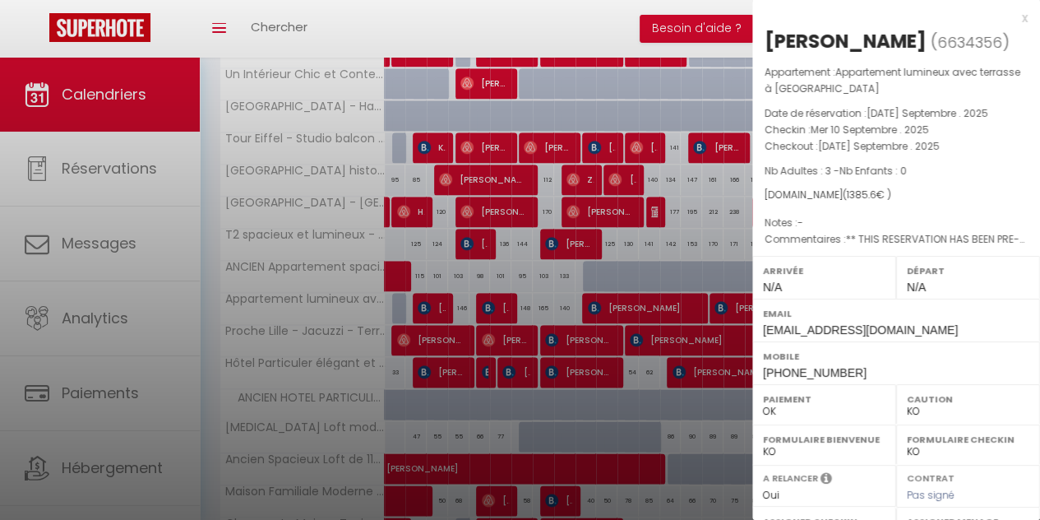
click at [601, 267] on div at bounding box center [520, 260] width 1040 height 520
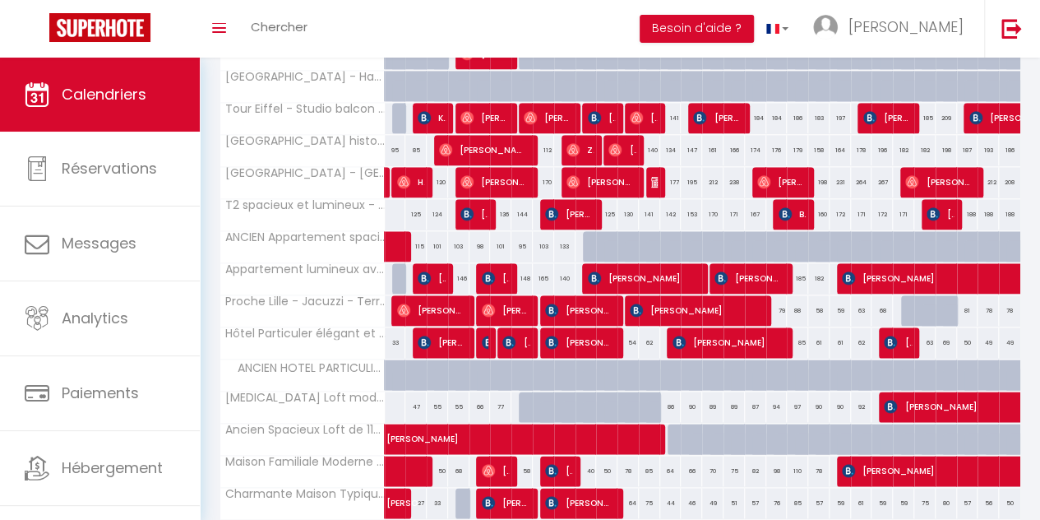
scroll to position [812, 0]
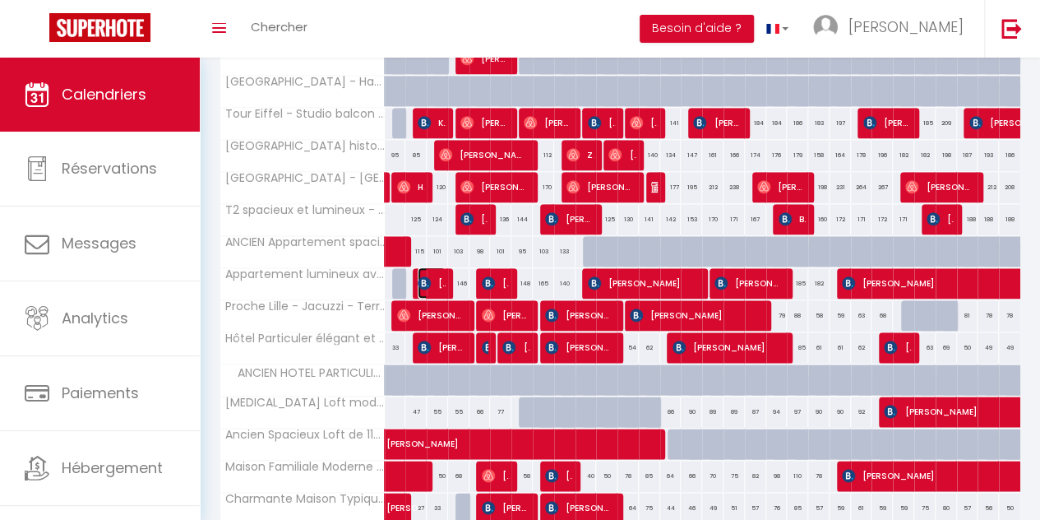
click at [437, 270] on span "[PERSON_NAME]" at bounding box center [431, 282] width 27 height 31
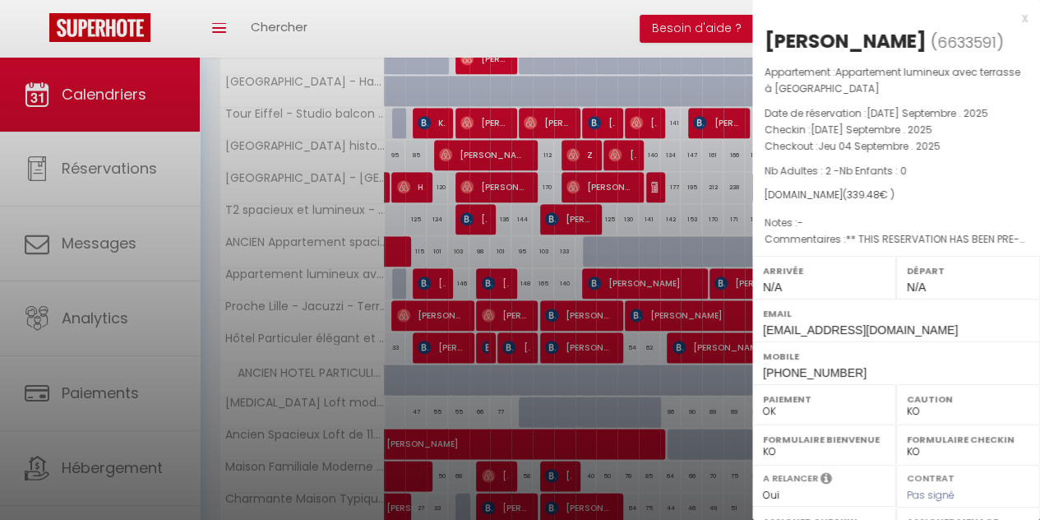
click at [504, 278] on div at bounding box center [520, 260] width 1040 height 520
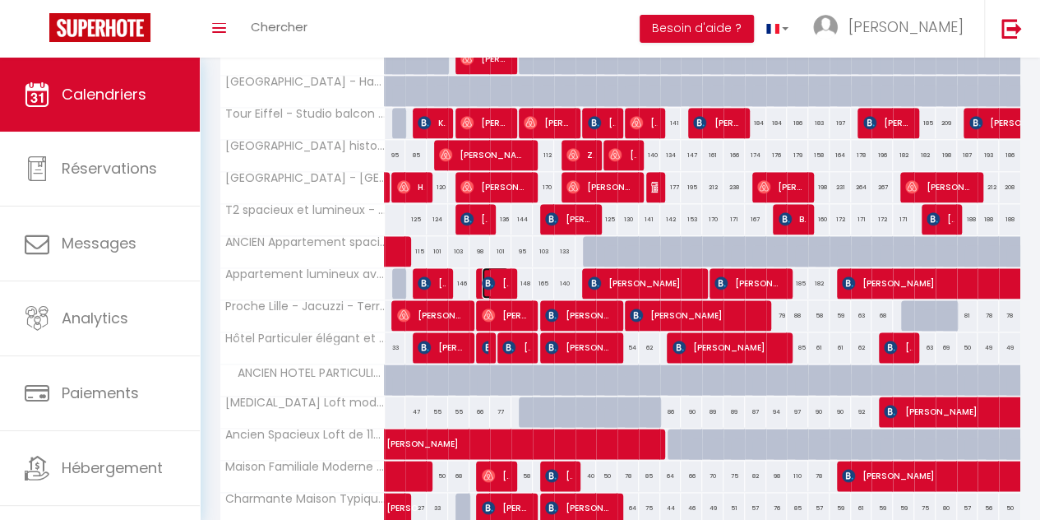
click at [504, 277] on span "[PERSON_NAME] [PERSON_NAME]" at bounding box center [495, 282] width 27 height 31
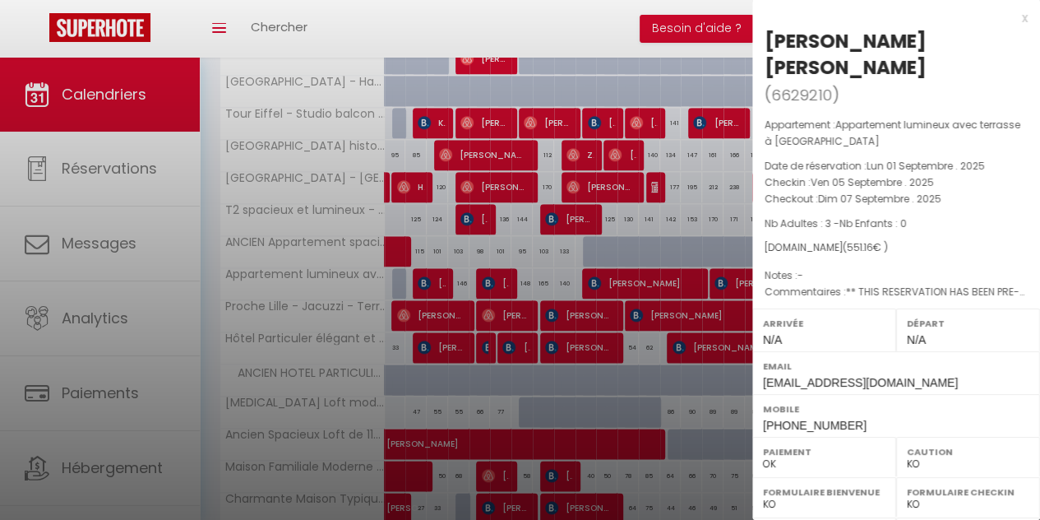
click at [615, 281] on div at bounding box center [520, 260] width 1040 height 520
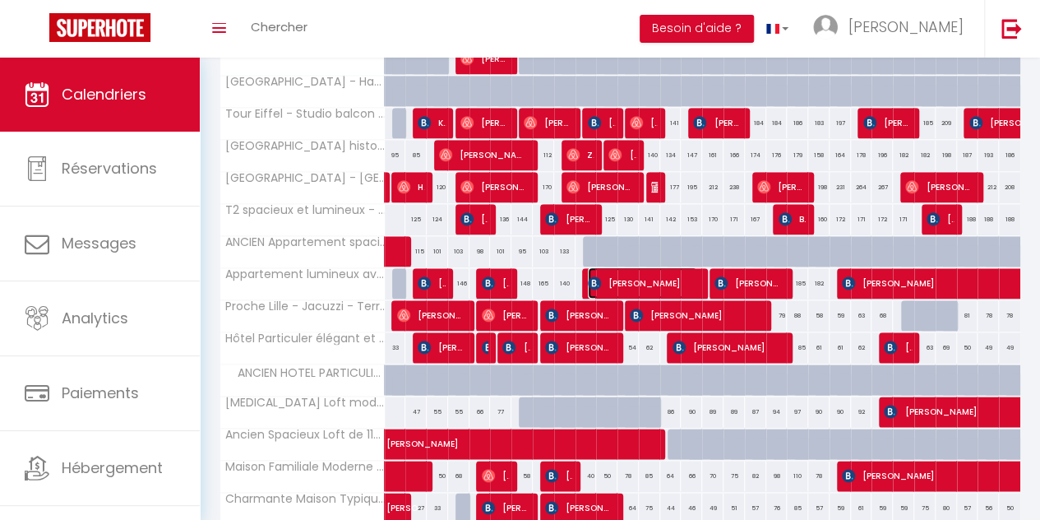
click at [668, 280] on span "[PERSON_NAME]" at bounding box center [642, 282] width 109 height 31
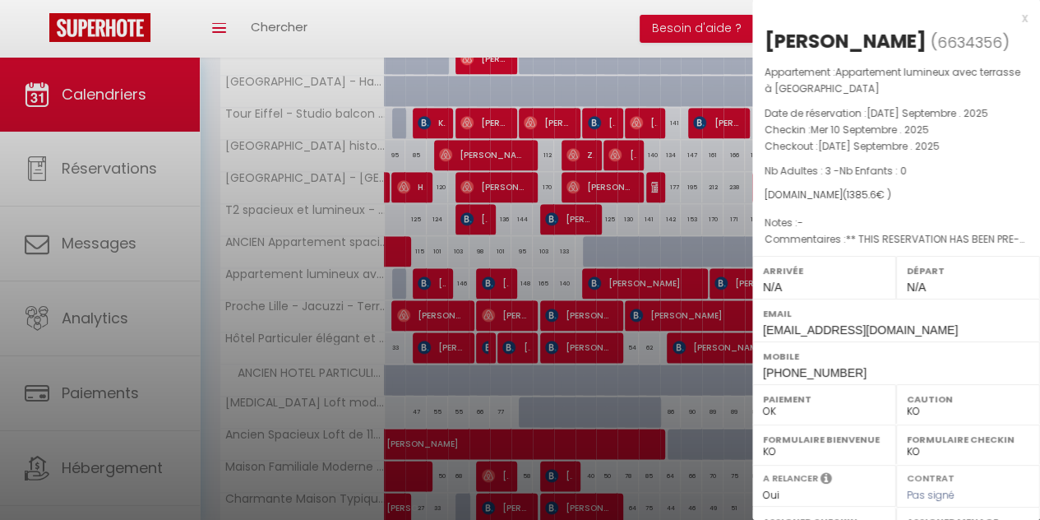
click at [603, 249] on div at bounding box center [520, 260] width 1040 height 520
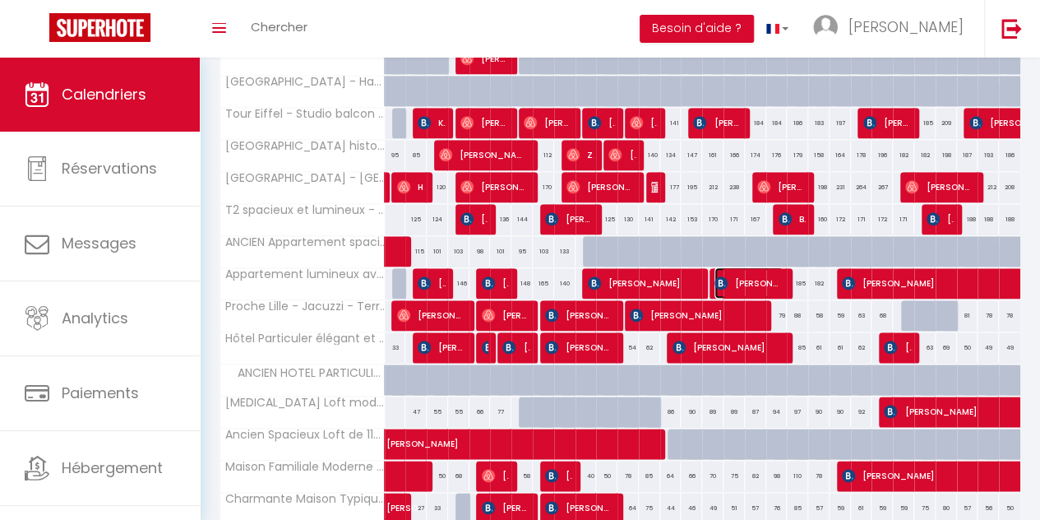
click at [742, 271] on span "[PERSON_NAME]" at bounding box center [748, 282] width 68 height 31
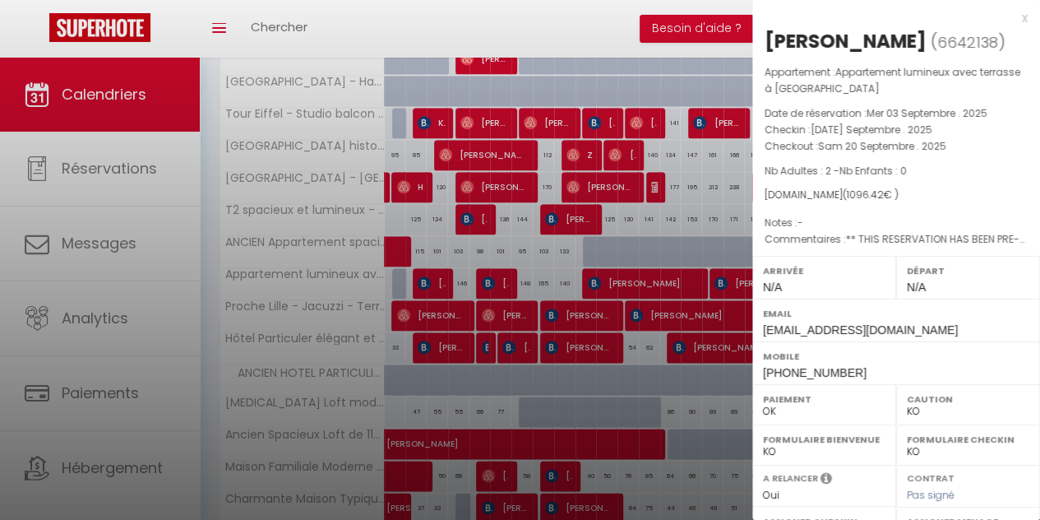
click at [657, 264] on div at bounding box center [520, 260] width 1040 height 520
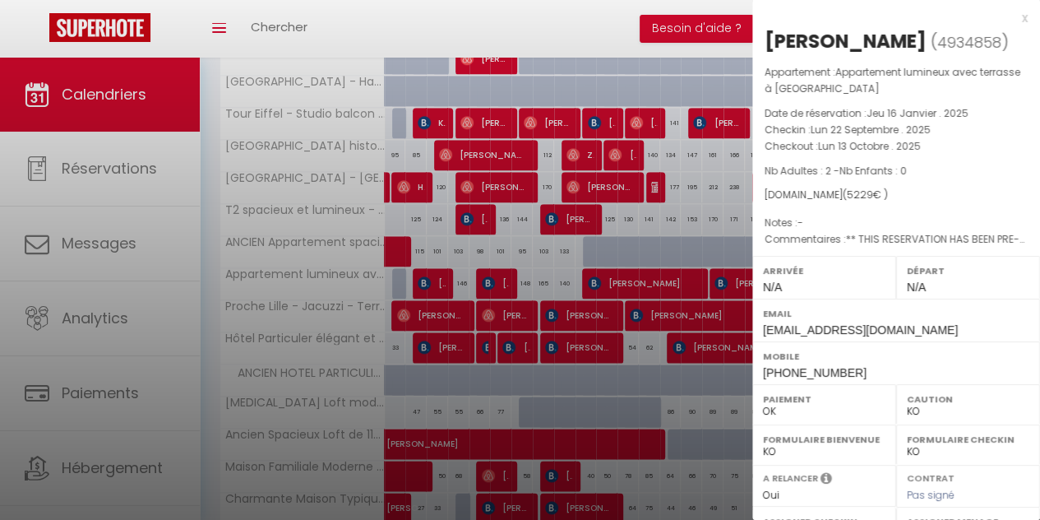
click at [657, 307] on div at bounding box center [520, 260] width 1040 height 520
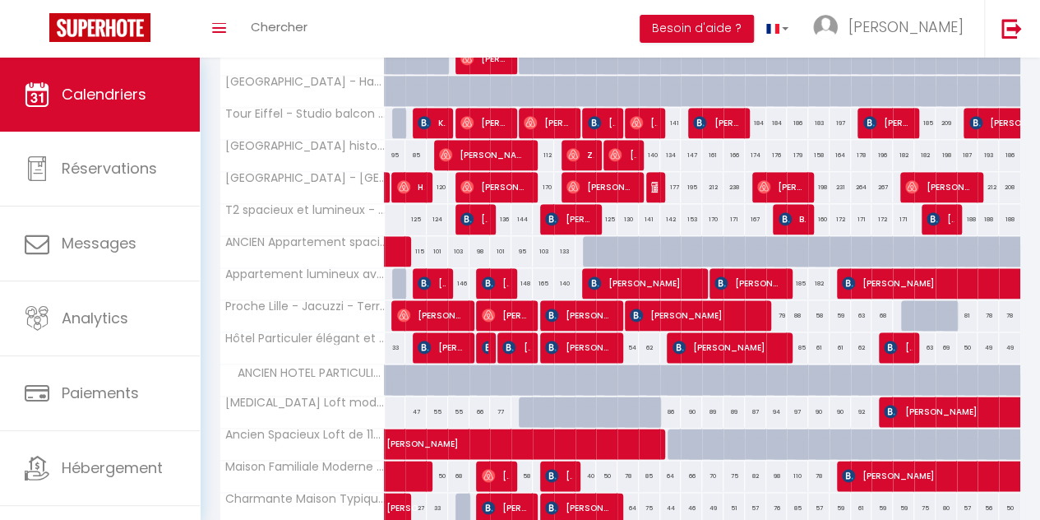
click at [837, 278] on div at bounding box center [847, 283] width 21 height 31
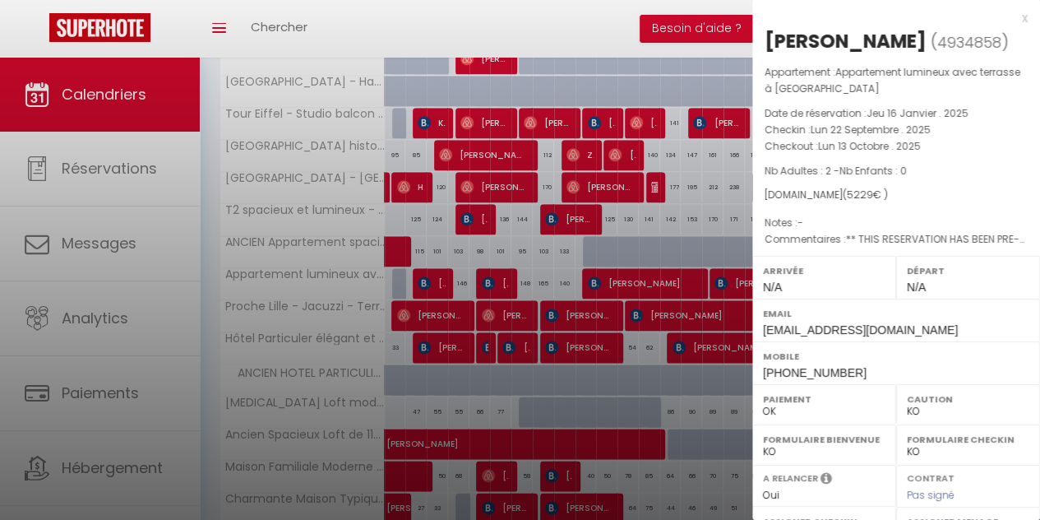
click at [565, 19] on div at bounding box center [520, 260] width 1040 height 520
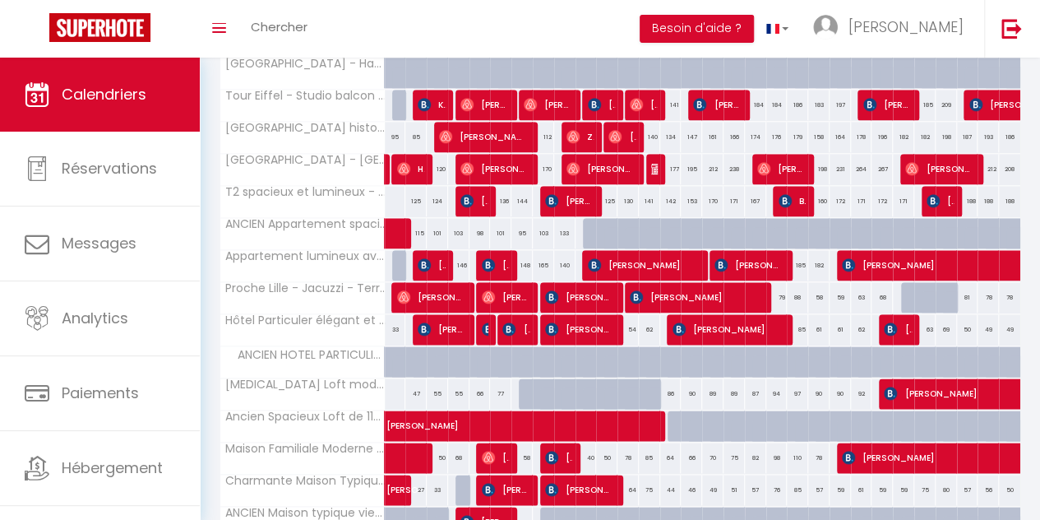
scroll to position [824, 0]
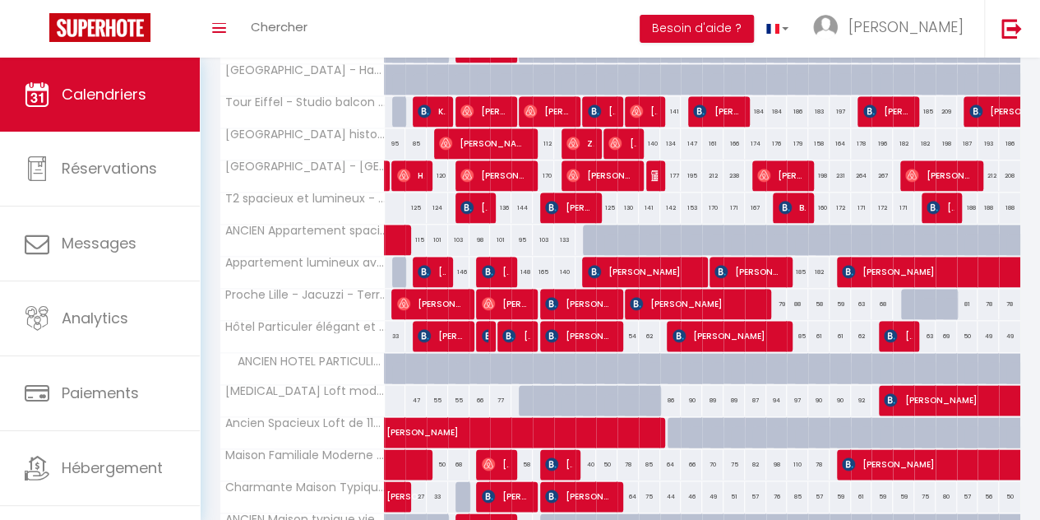
drag, startPoint x: 511, startPoint y: 216, endPoint x: 580, endPoint y: 213, distance: 70.0
click at [580, 213] on tbody "Studio Lille - Cosy Moderne / Cocon lillois calme 49 72 Marine MASSE 36 Nizar m…" at bounding box center [620, 180] width 801 height 1324
click at [619, 14] on div "Toggle menubar Chercher BUTTON Besoin d'aide ? Zacharie Paramètres Équipe" at bounding box center [573, 29] width 908 height 58
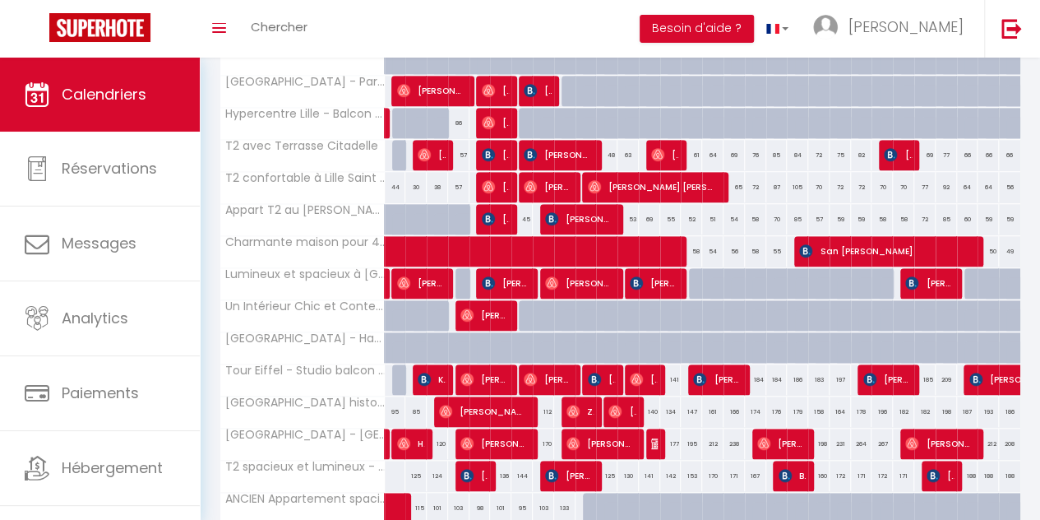
scroll to position [554, 0]
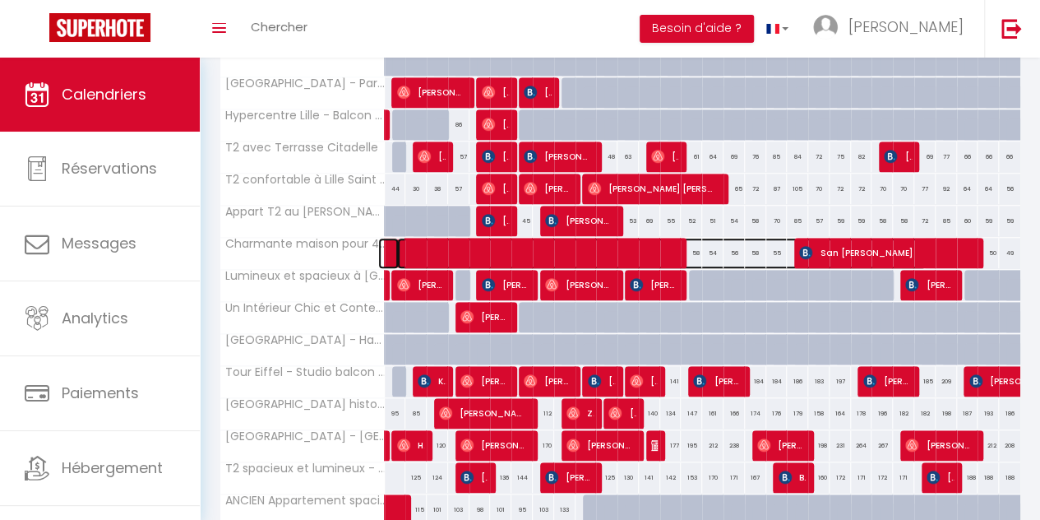
click at [511, 245] on span at bounding box center [661, 253] width 529 height 31
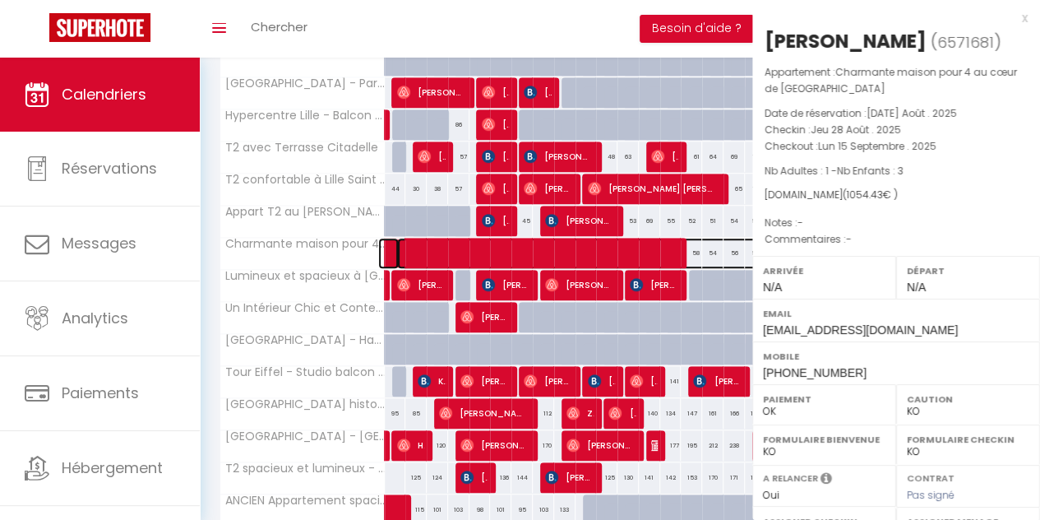
select select "OK"
select select "25191"
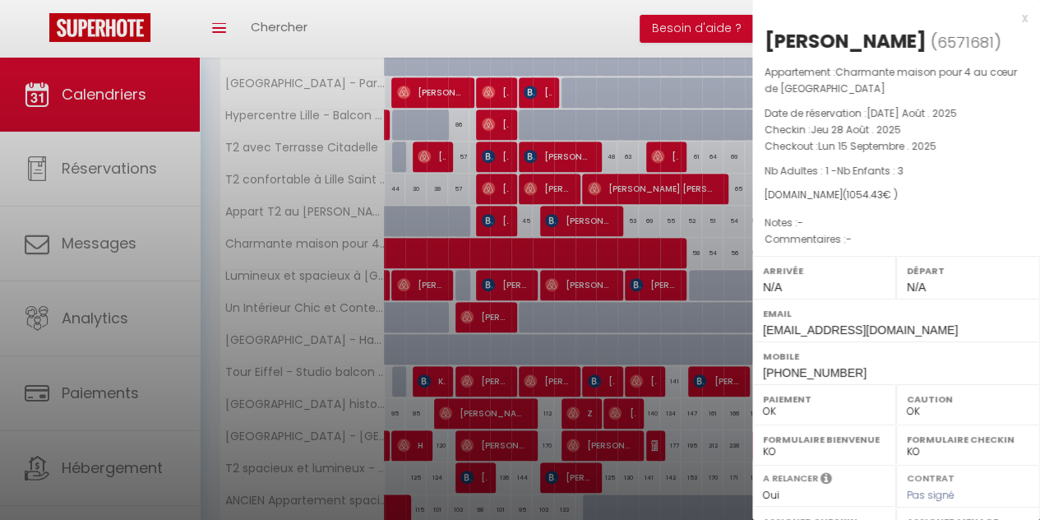
click at [723, 200] on div at bounding box center [520, 260] width 1040 height 520
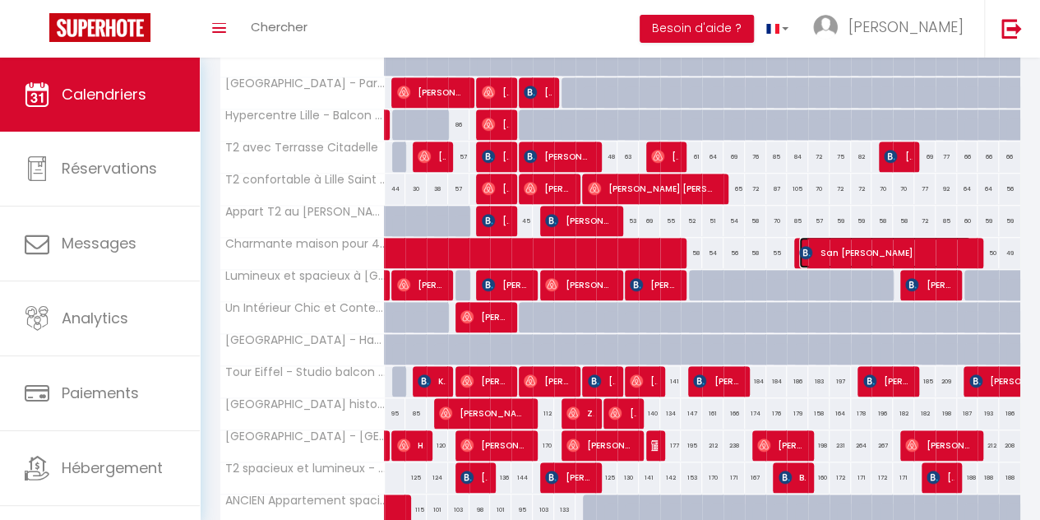
click at [833, 245] on span "San [PERSON_NAME]" at bounding box center [884, 252] width 171 height 31
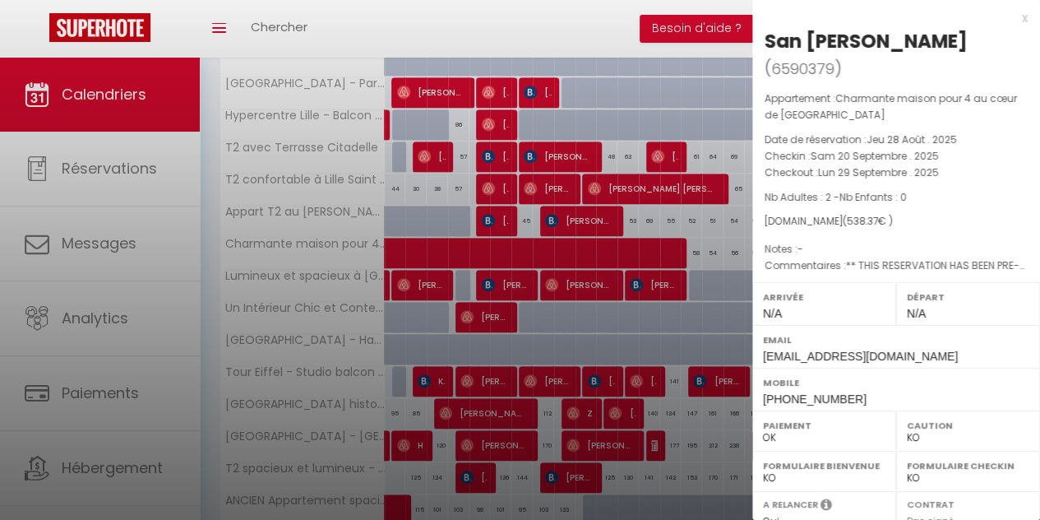
click at [677, 259] on div at bounding box center [520, 260] width 1040 height 520
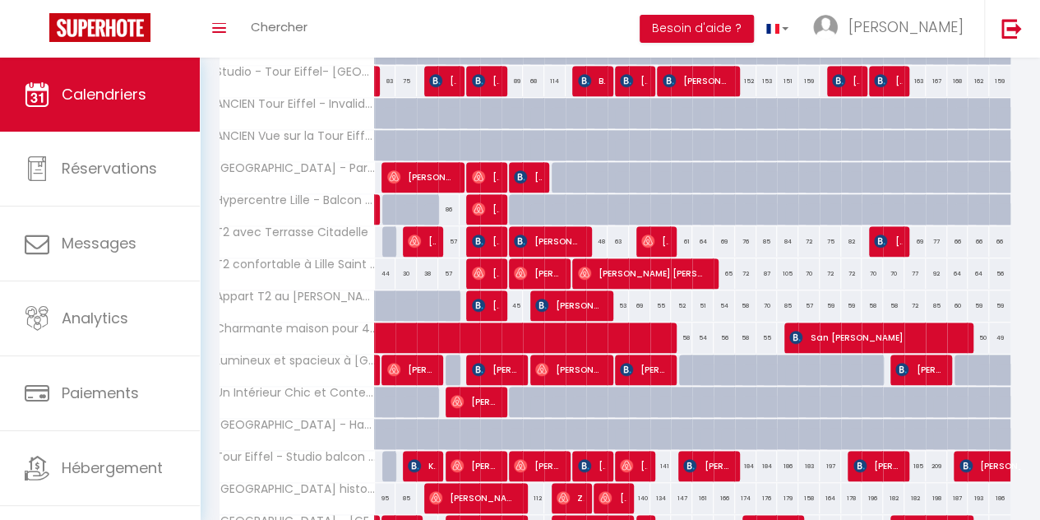
scroll to position [484, 0]
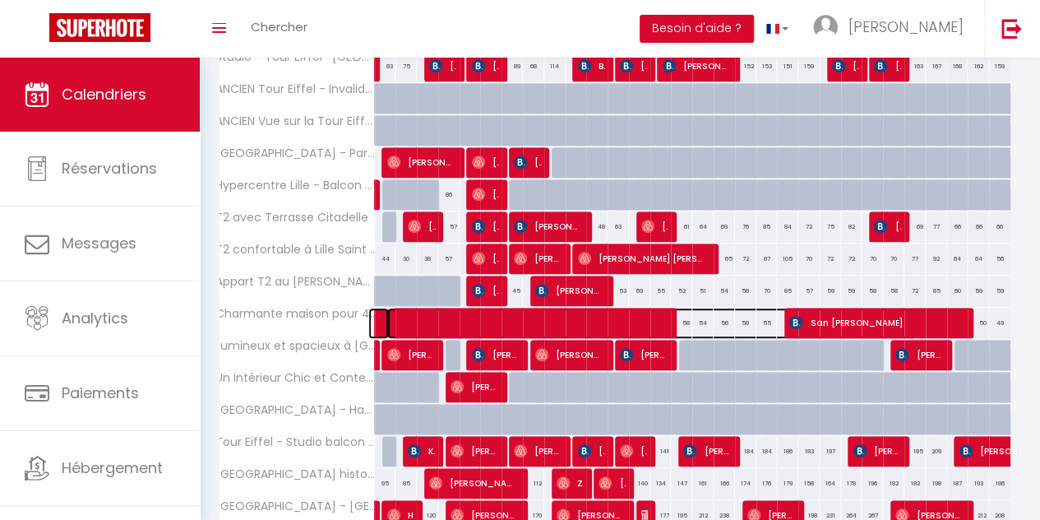
click at [640, 320] on span at bounding box center [651, 322] width 529 height 31
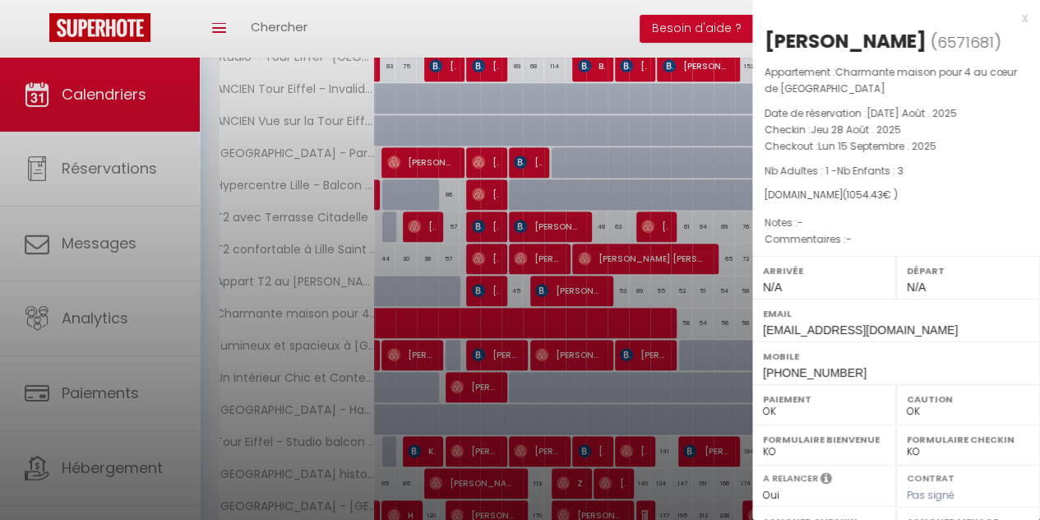
click at [708, 231] on div at bounding box center [520, 260] width 1040 height 520
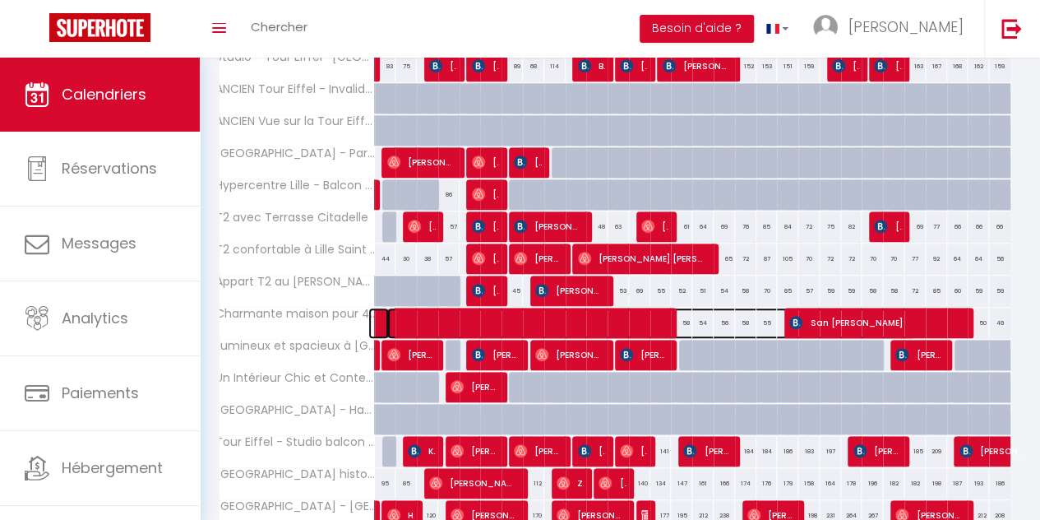
click at [641, 312] on span at bounding box center [651, 322] width 529 height 31
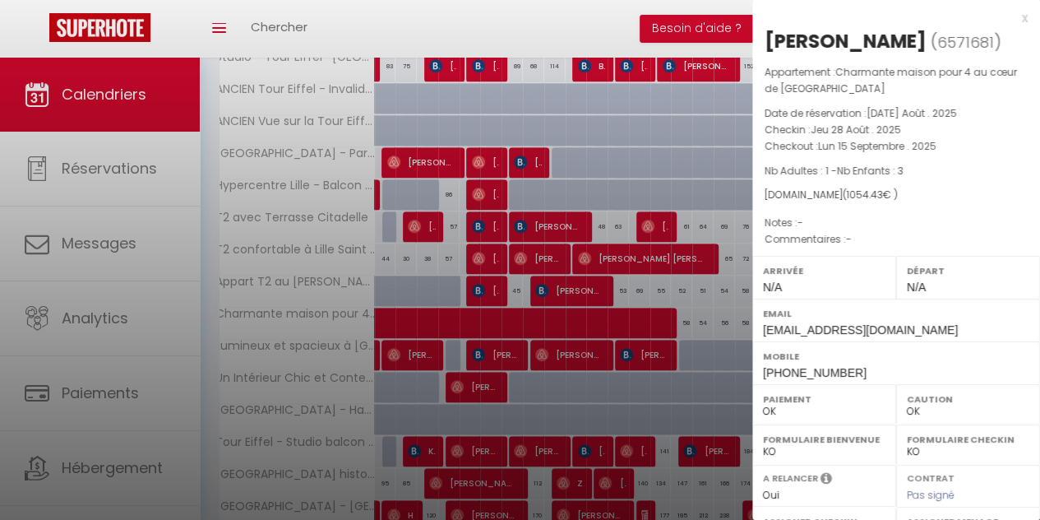
click at [681, 323] on div at bounding box center [520, 260] width 1040 height 520
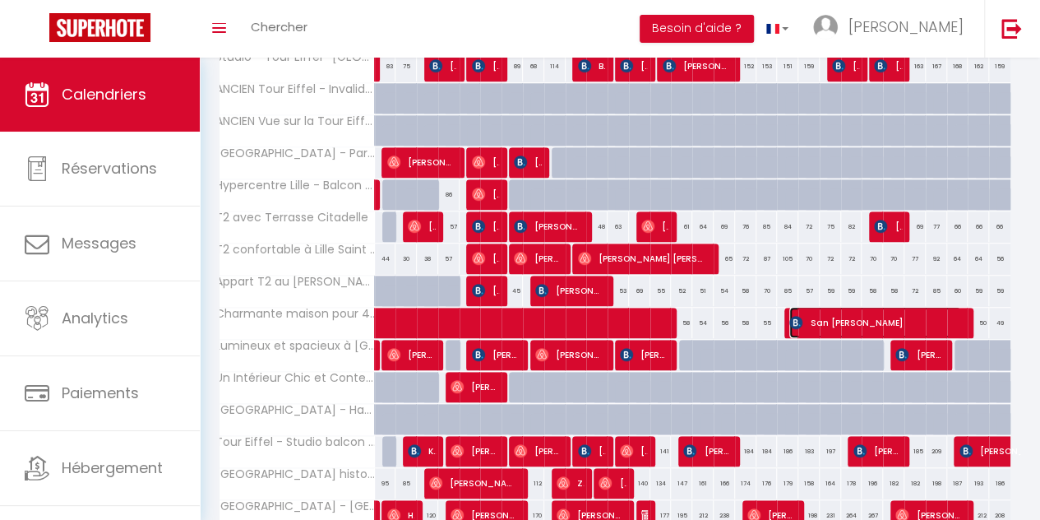
click at [806, 318] on span "San [PERSON_NAME]" at bounding box center [874, 322] width 171 height 31
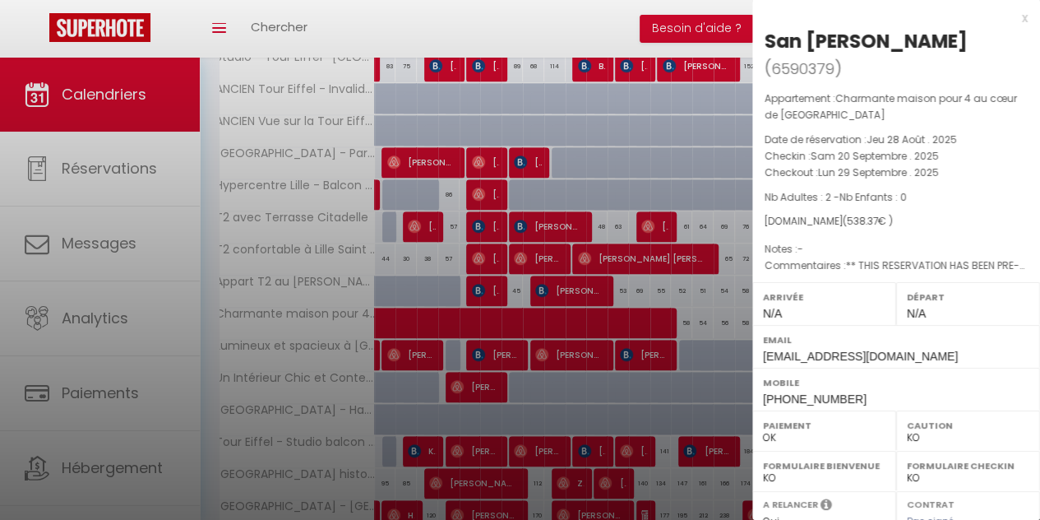
click at [634, 343] on div at bounding box center [520, 260] width 1040 height 520
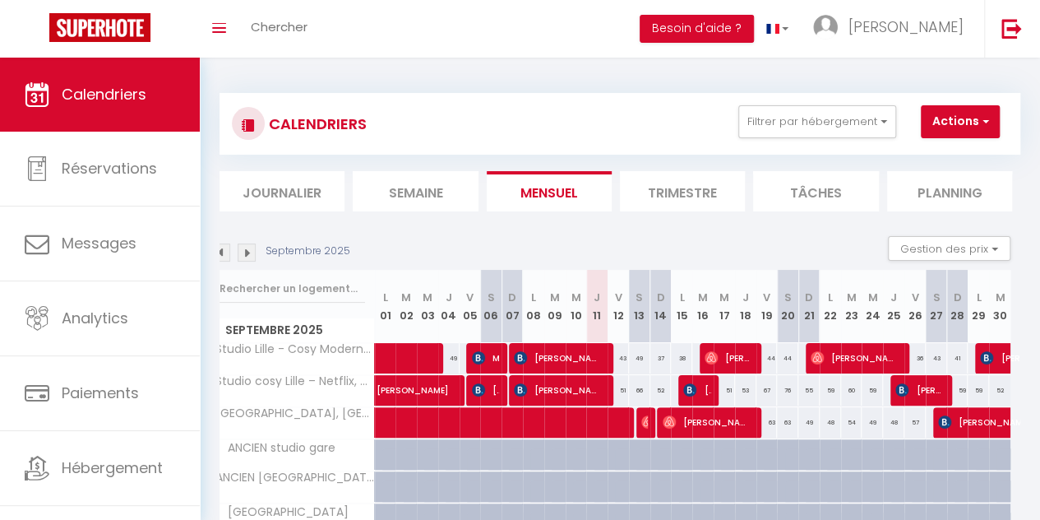
scroll to position [353, 0]
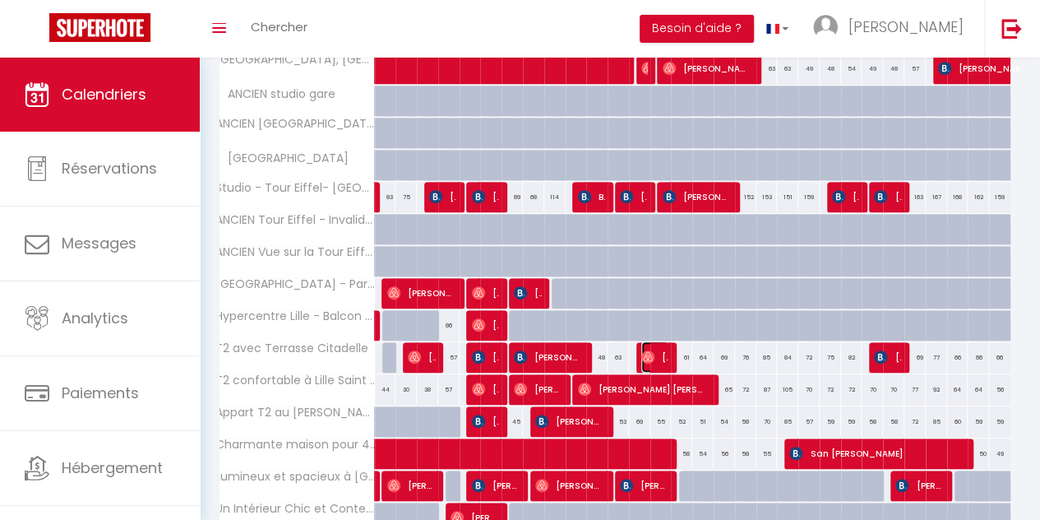
click at [661, 356] on span "[PERSON_NAME]" at bounding box center [654, 356] width 27 height 31
select select "OK"
select select "34293"
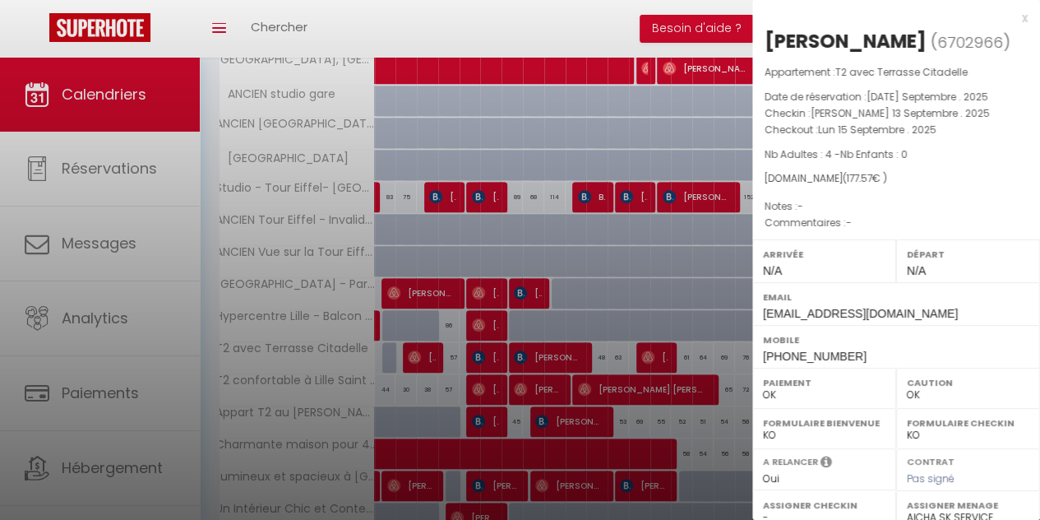
click at [488, 298] on div at bounding box center [520, 260] width 1040 height 520
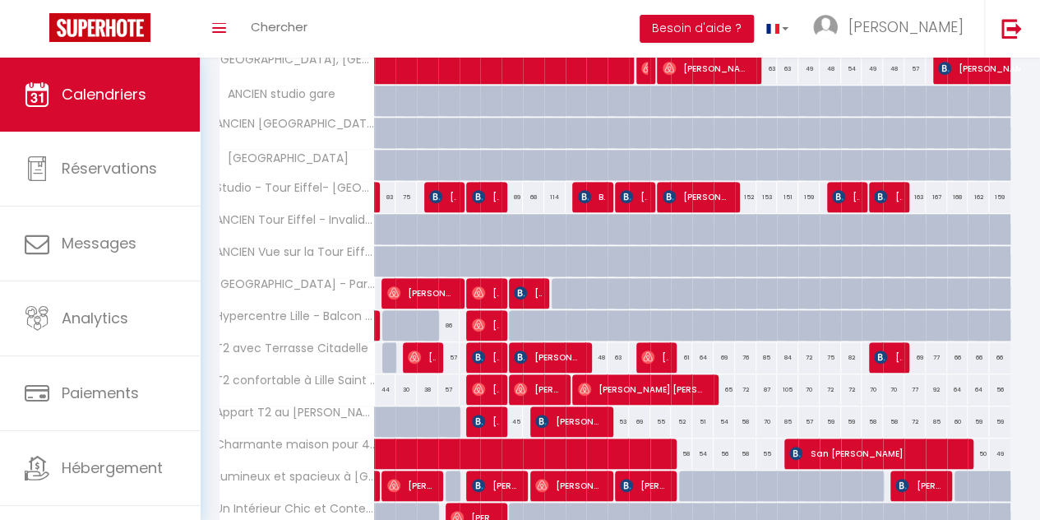
scroll to position [0, 0]
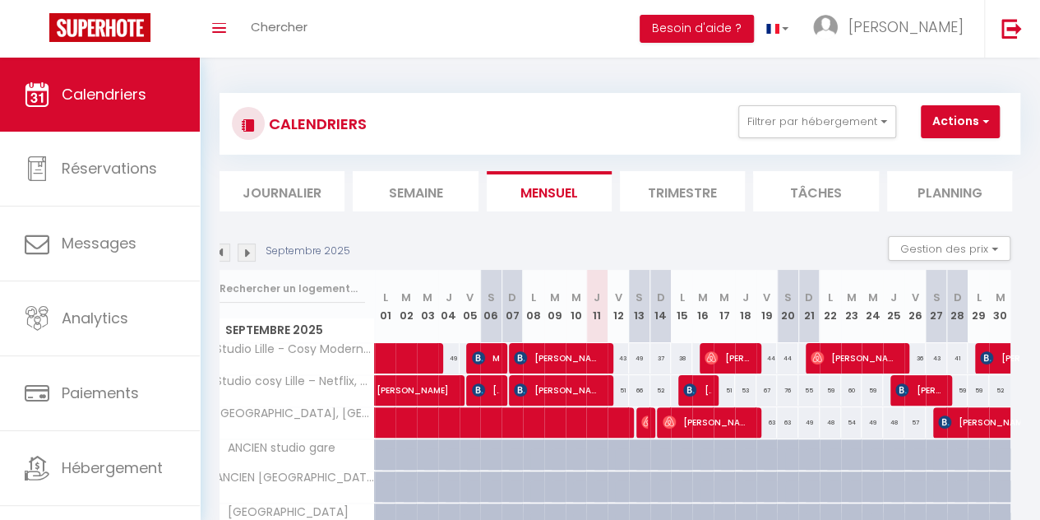
click at [223, 247] on img at bounding box center [221, 252] width 18 height 18
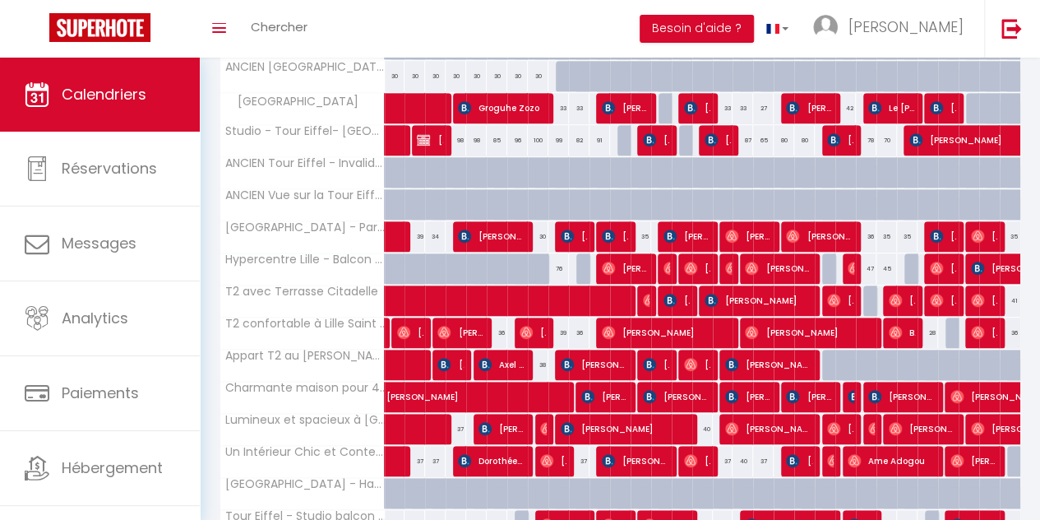
scroll to position [413, 0]
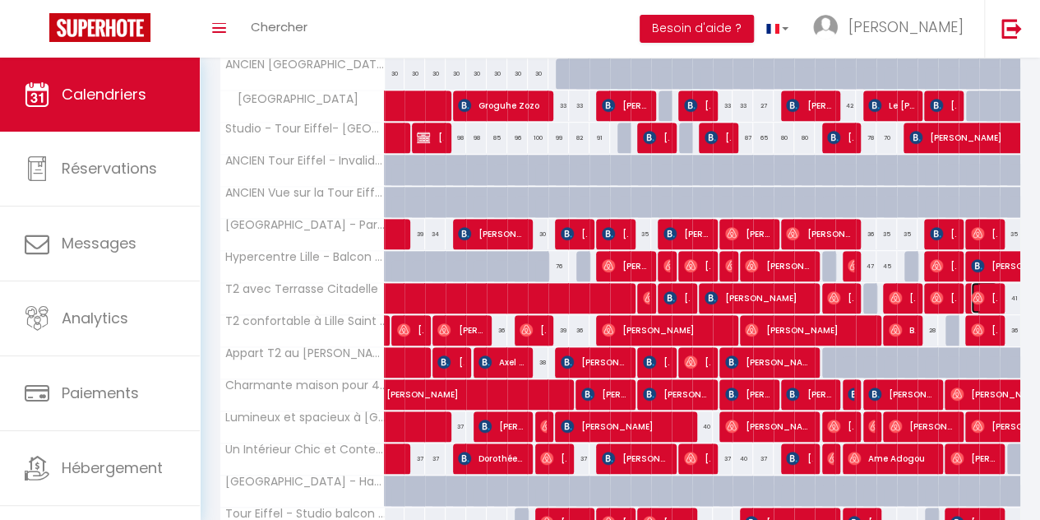
click at [971, 291] on img at bounding box center [977, 297] width 13 height 13
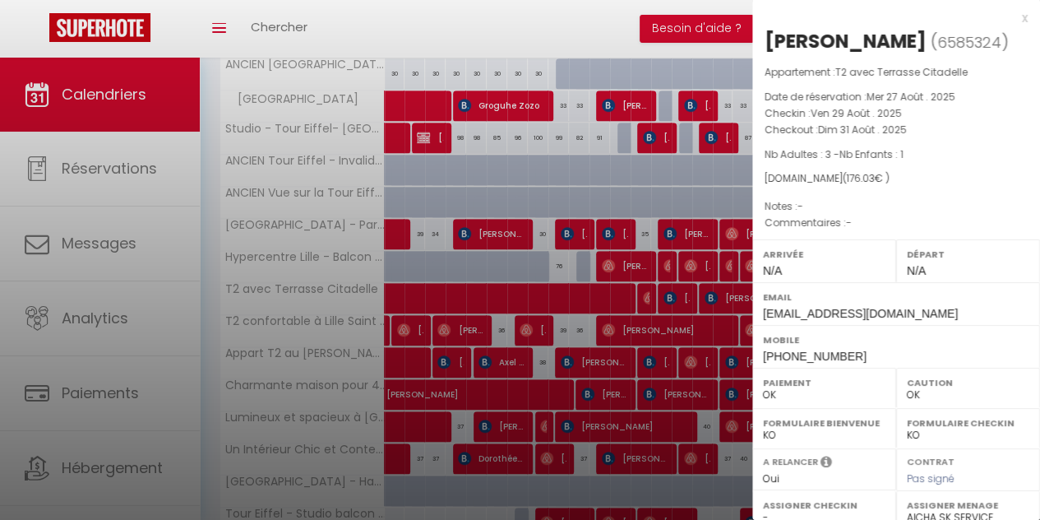
click at [686, 289] on div at bounding box center [520, 260] width 1040 height 520
